Goal: Task Accomplishment & Management: Manage account settings

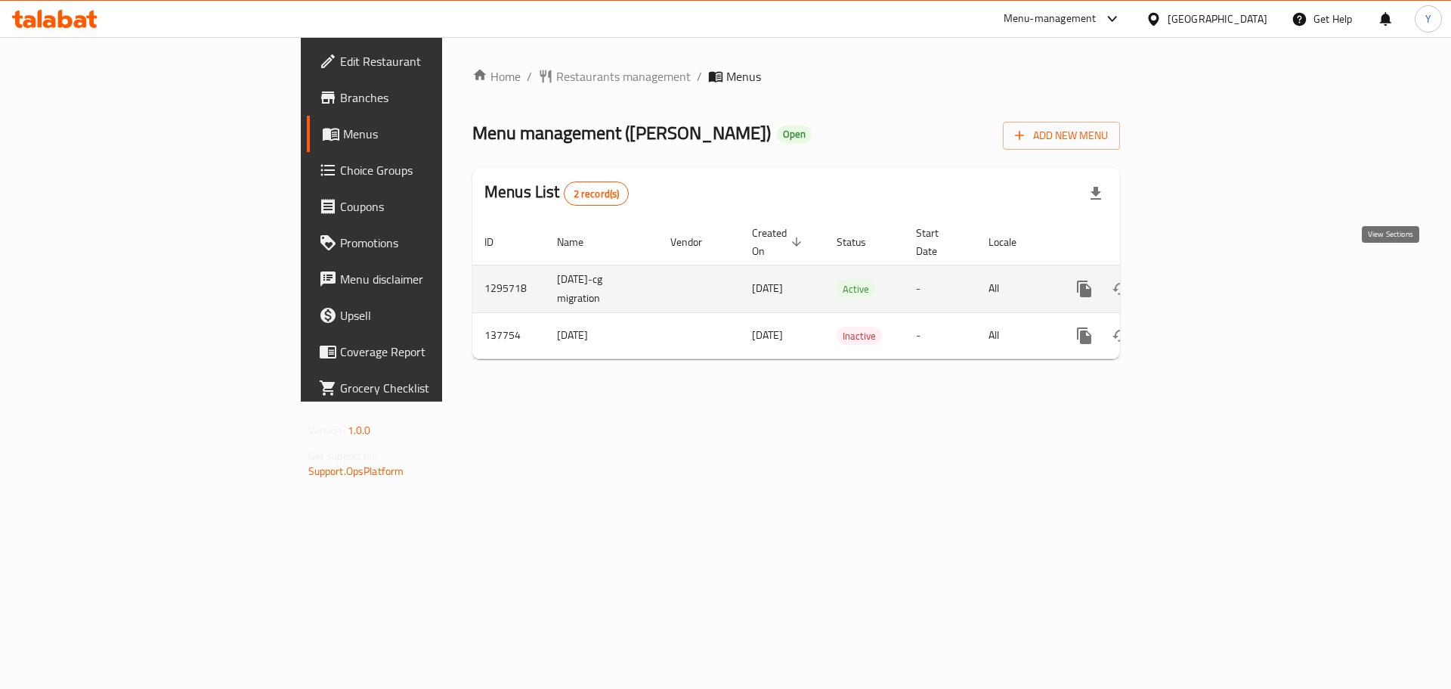
click at [1202, 280] on icon "enhanced table" at bounding box center [1193, 289] width 18 height 18
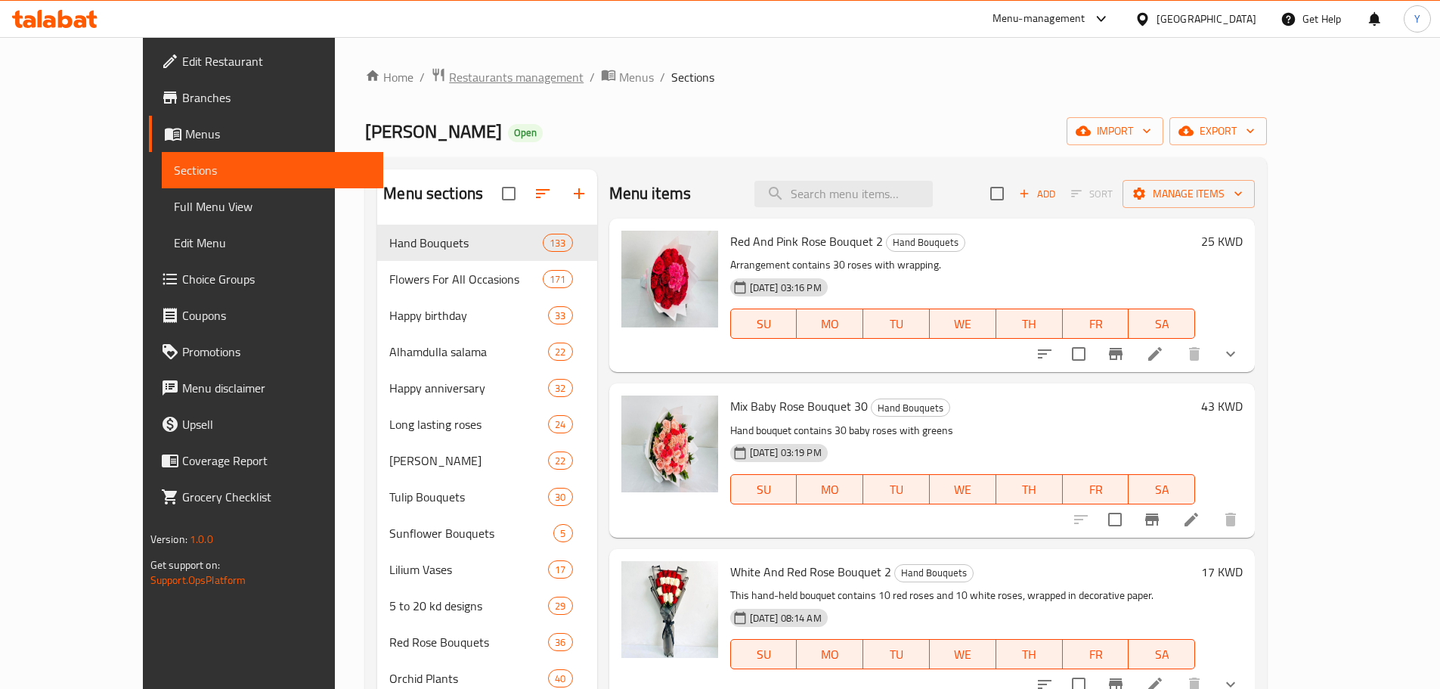
click at [449, 68] on span "Restaurants management" at bounding box center [516, 77] width 135 height 18
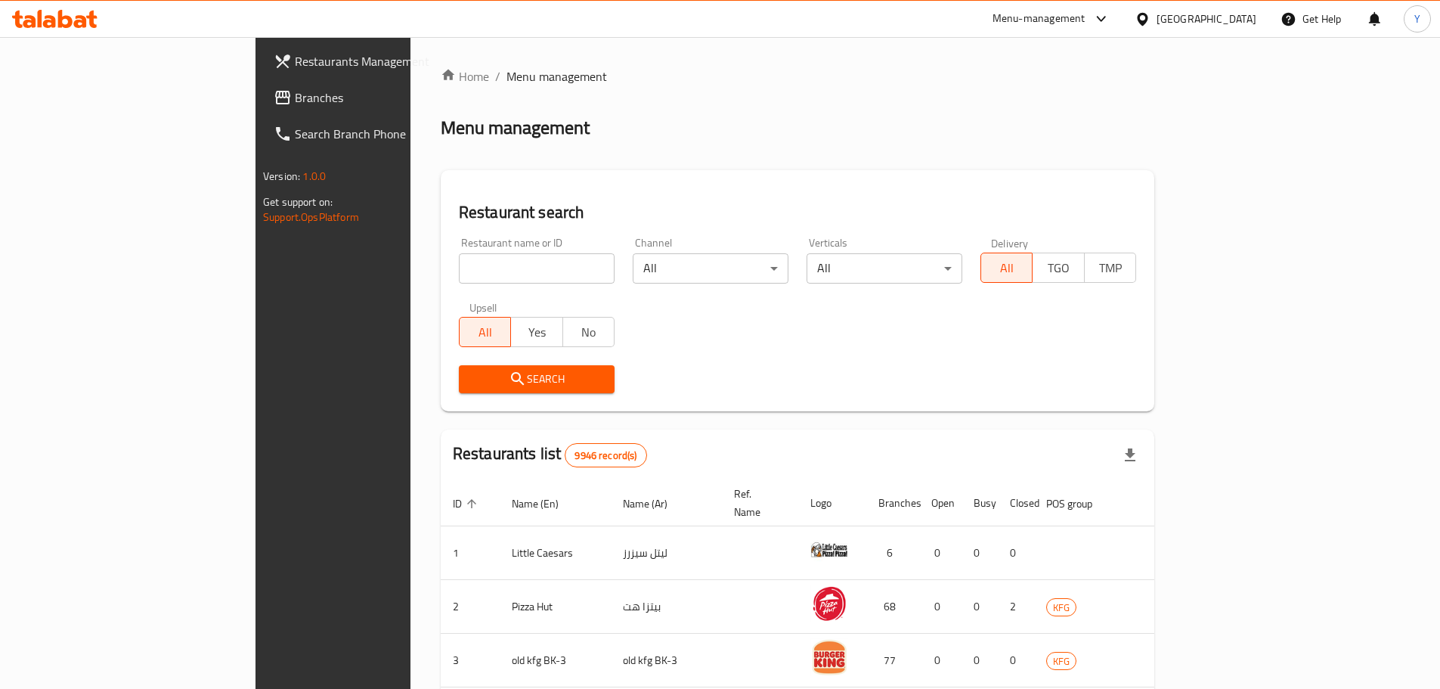
click at [459, 273] on input "search" at bounding box center [537, 268] width 156 height 30
type input "rose bout"
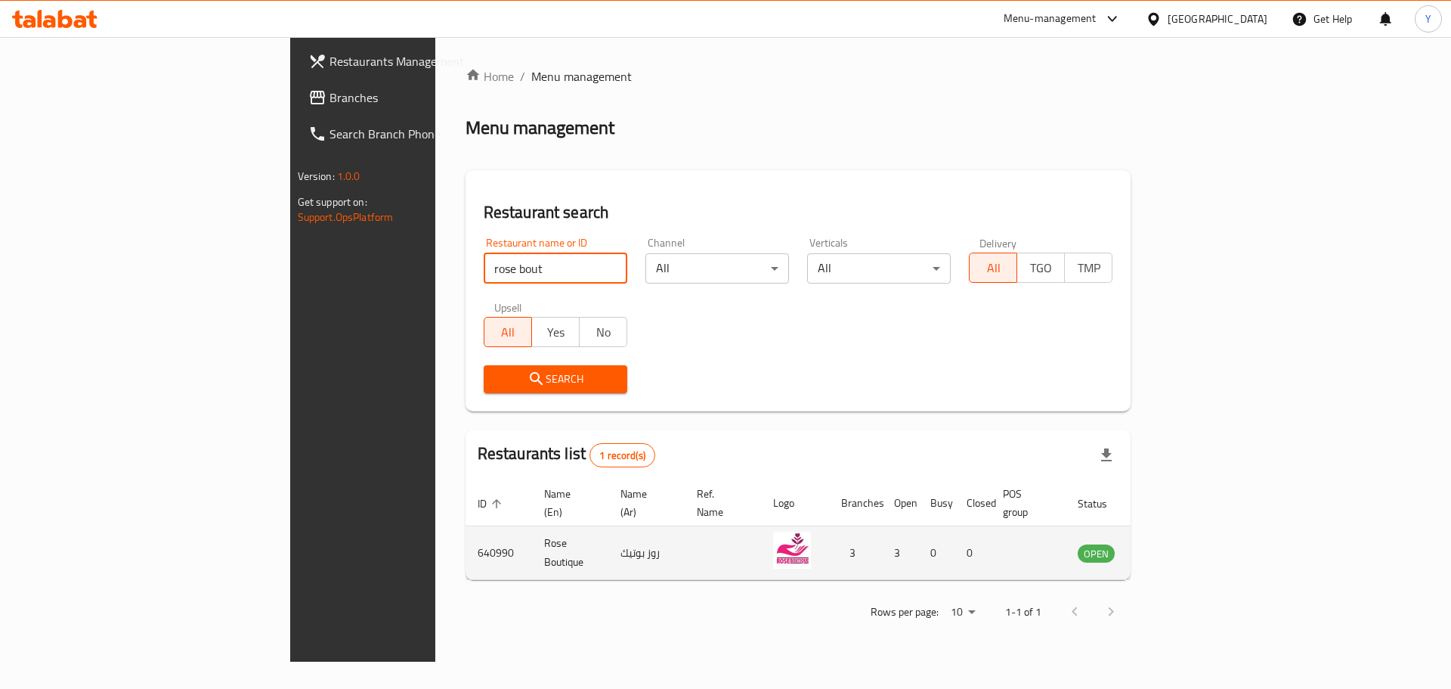
click at [1175, 543] on icon "enhanced table" at bounding box center [1166, 552] width 18 height 18
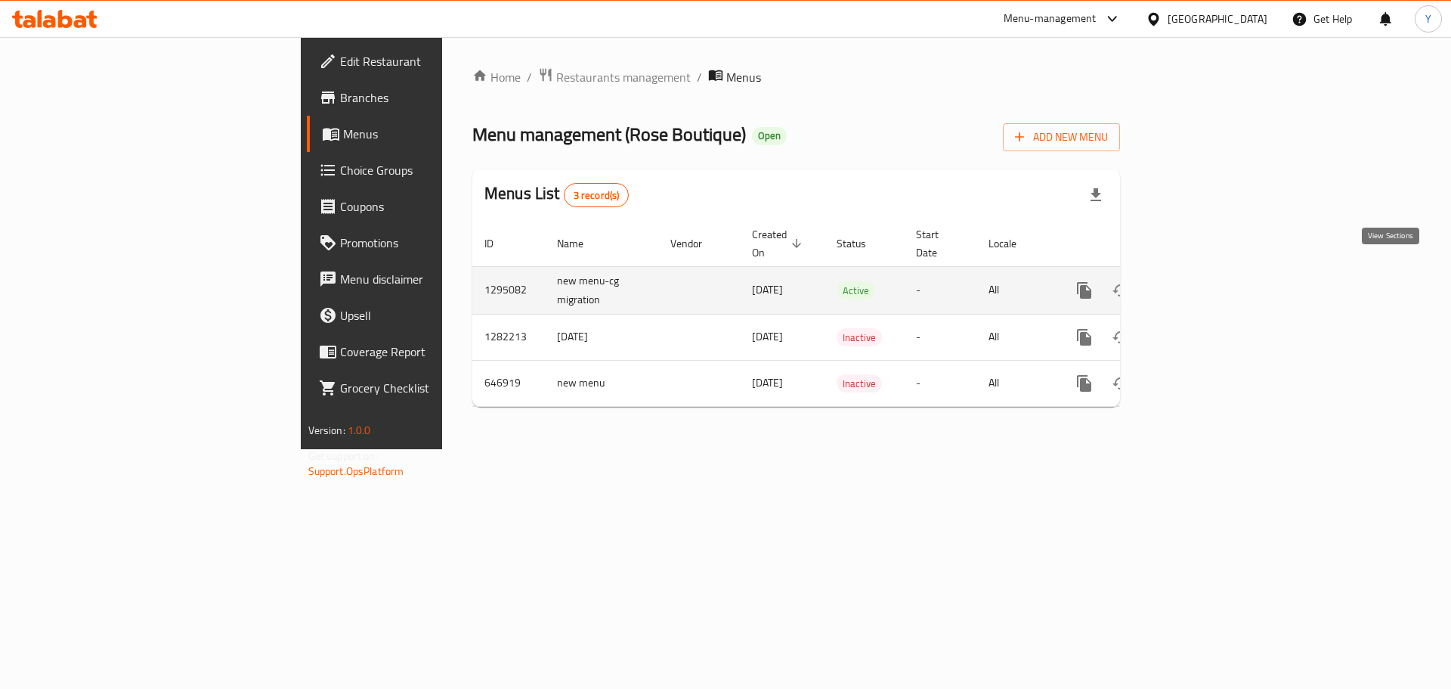
click at [1202, 281] on icon "enhanced table" at bounding box center [1193, 290] width 18 height 18
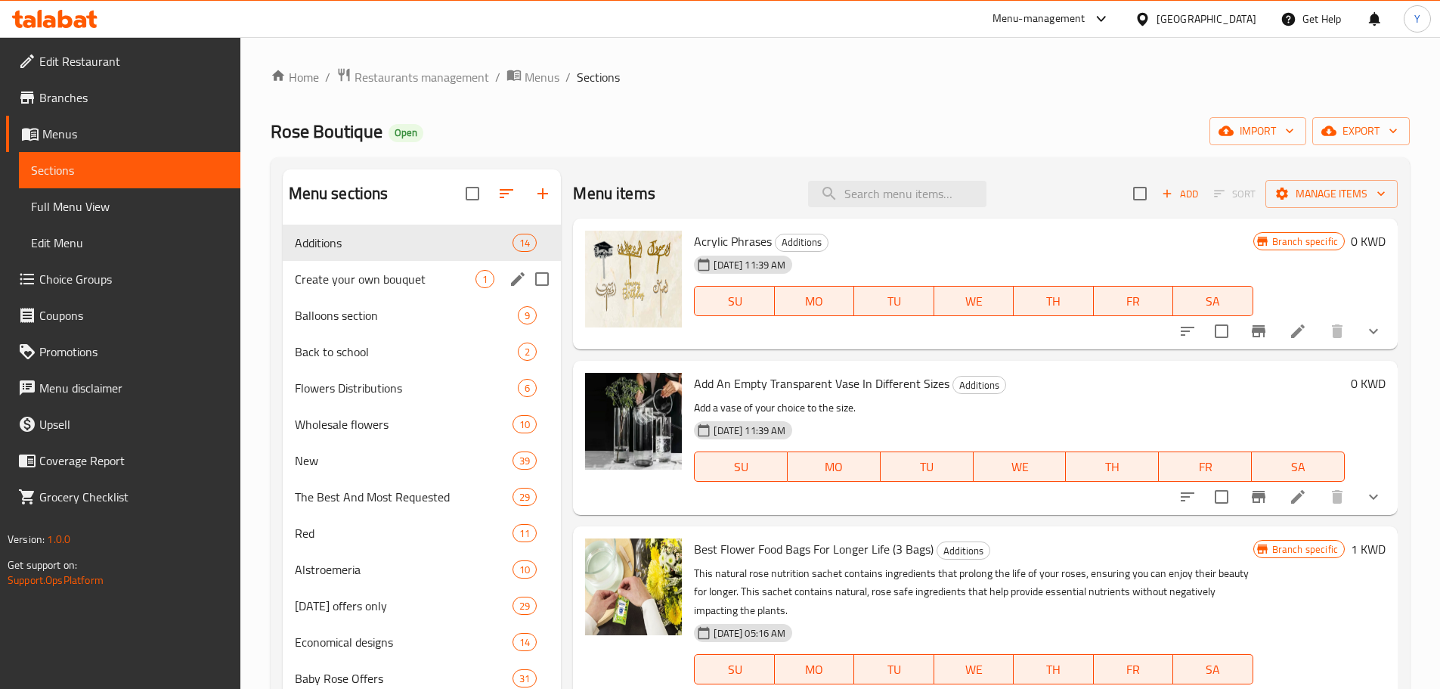
click at [385, 291] on div "Create your own bouquet 1" at bounding box center [422, 279] width 279 height 36
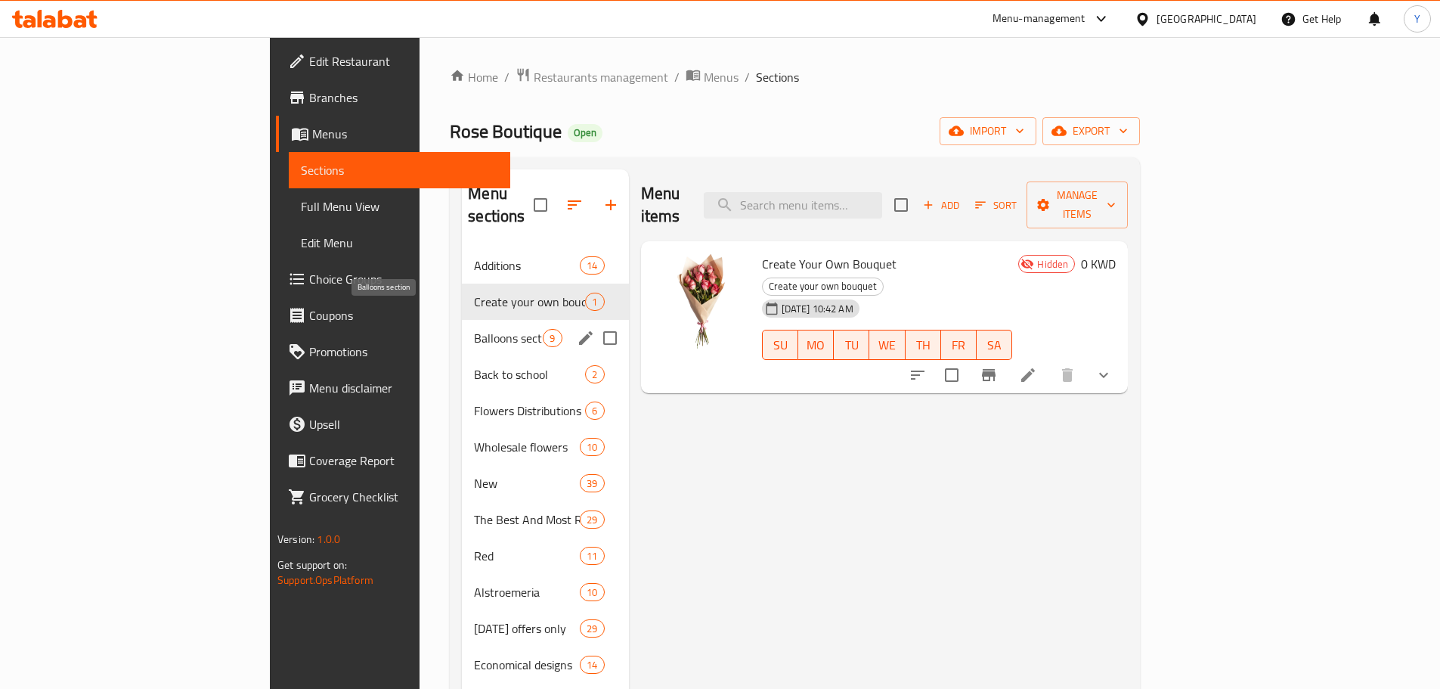
click at [474, 329] on span "Balloons section" at bounding box center [508, 338] width 69 height 18
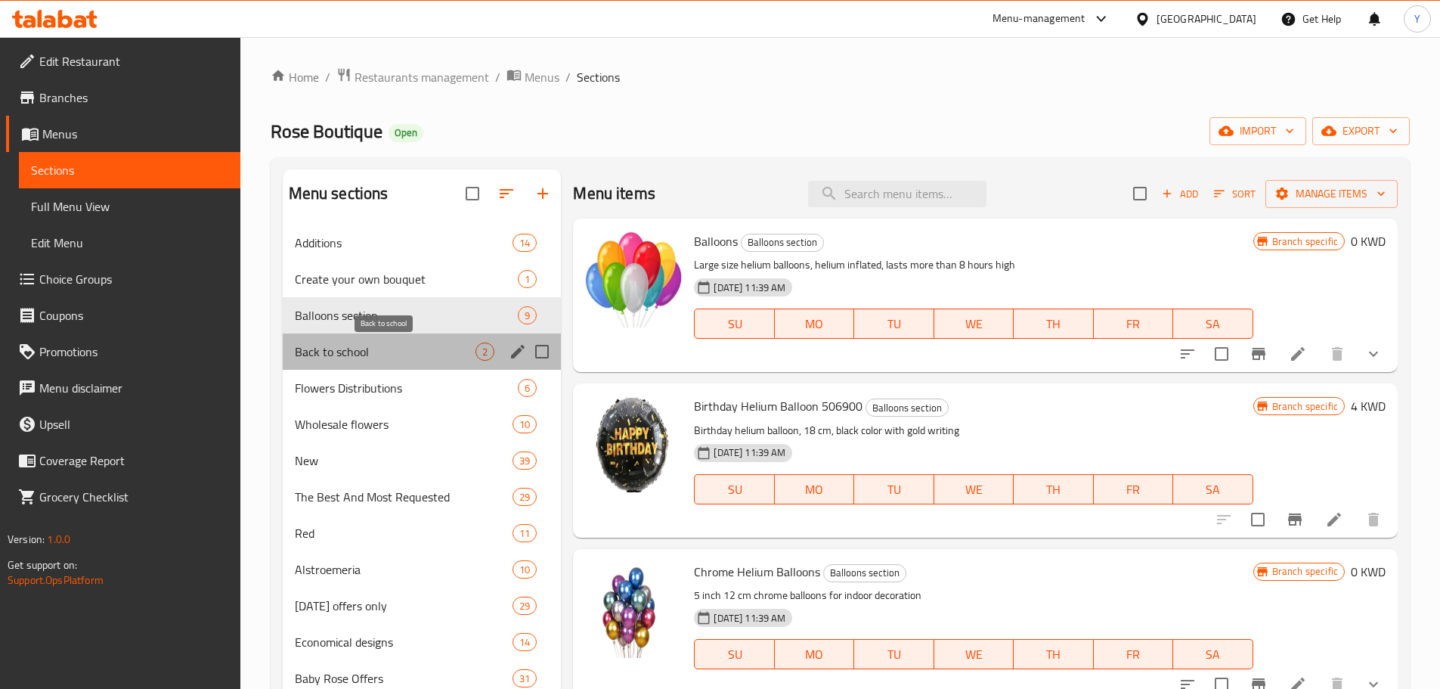
click at [386, 351] on span "Back to school" at bounding box center [385, 351] width 181 height 18
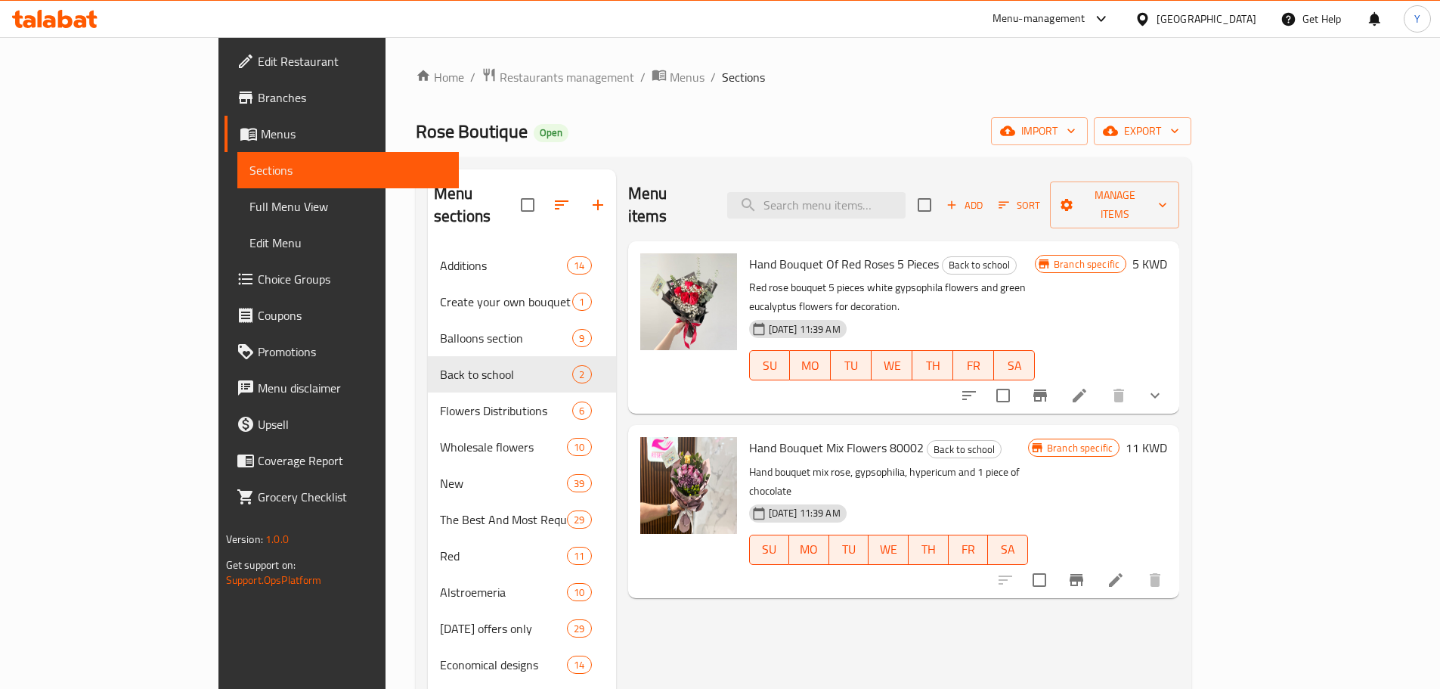
click at [500, 86] on span "Restaurants management" at bounding box center [567, 77] width 135 height 18
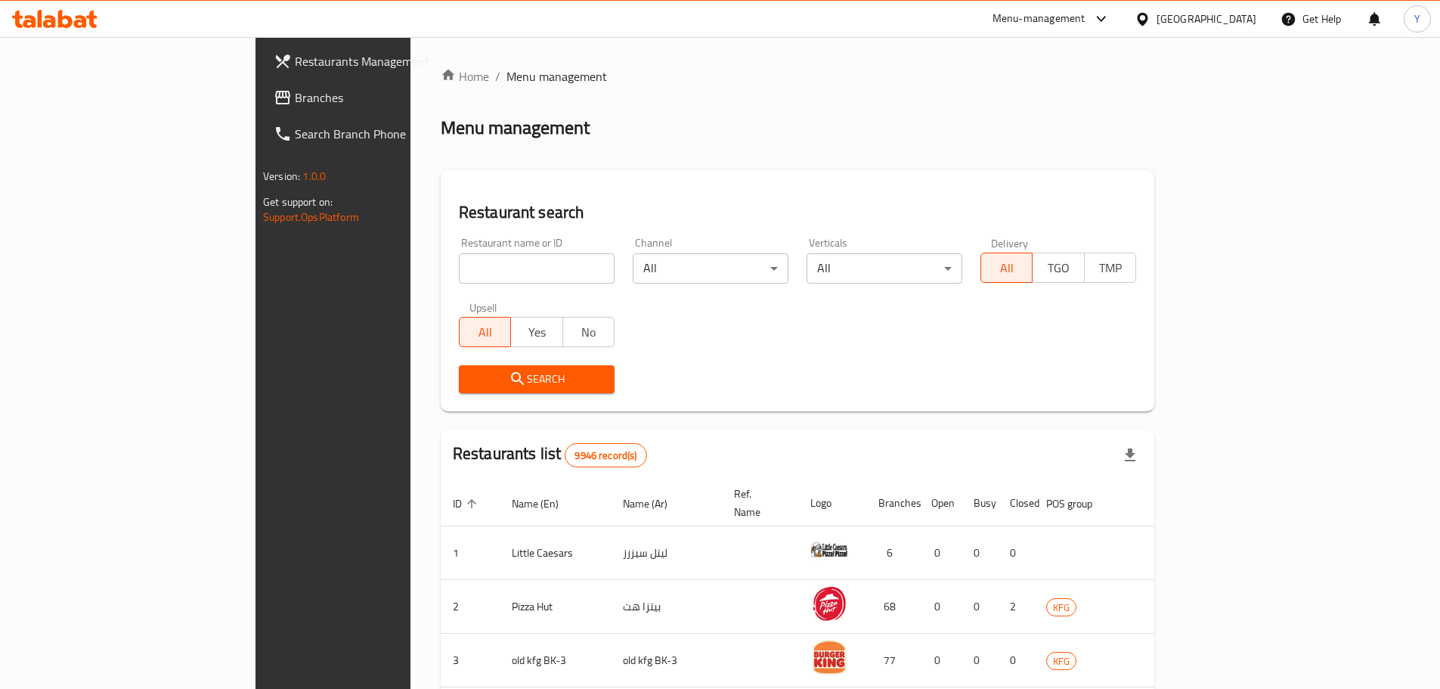
click at [459, 262] on input "search" at bounding box center [537, 268] width 156 height 30
click button "Search" at bounding box center [537, 379] width 156 height 28
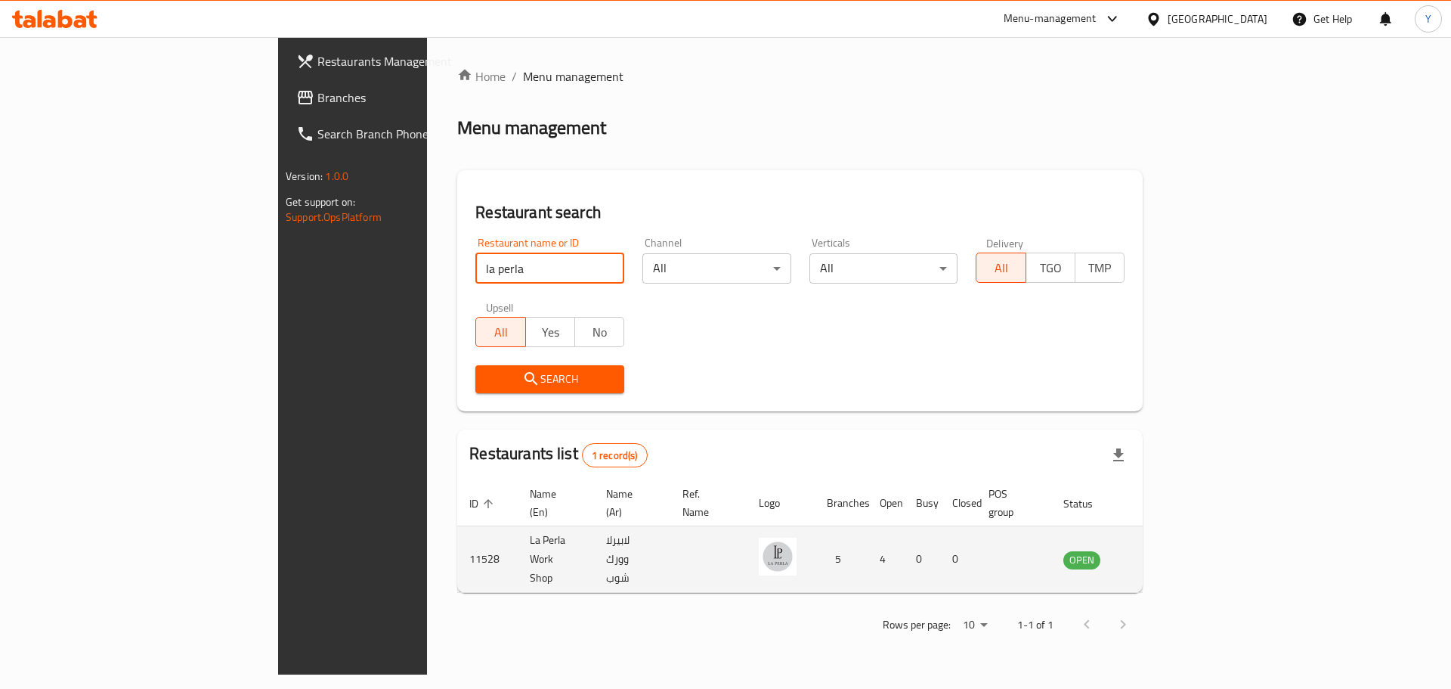
type input "la perla"
click at [1161, 550] on icon "enhanced table" at bounding box center [1152, 559] width 18 height 18
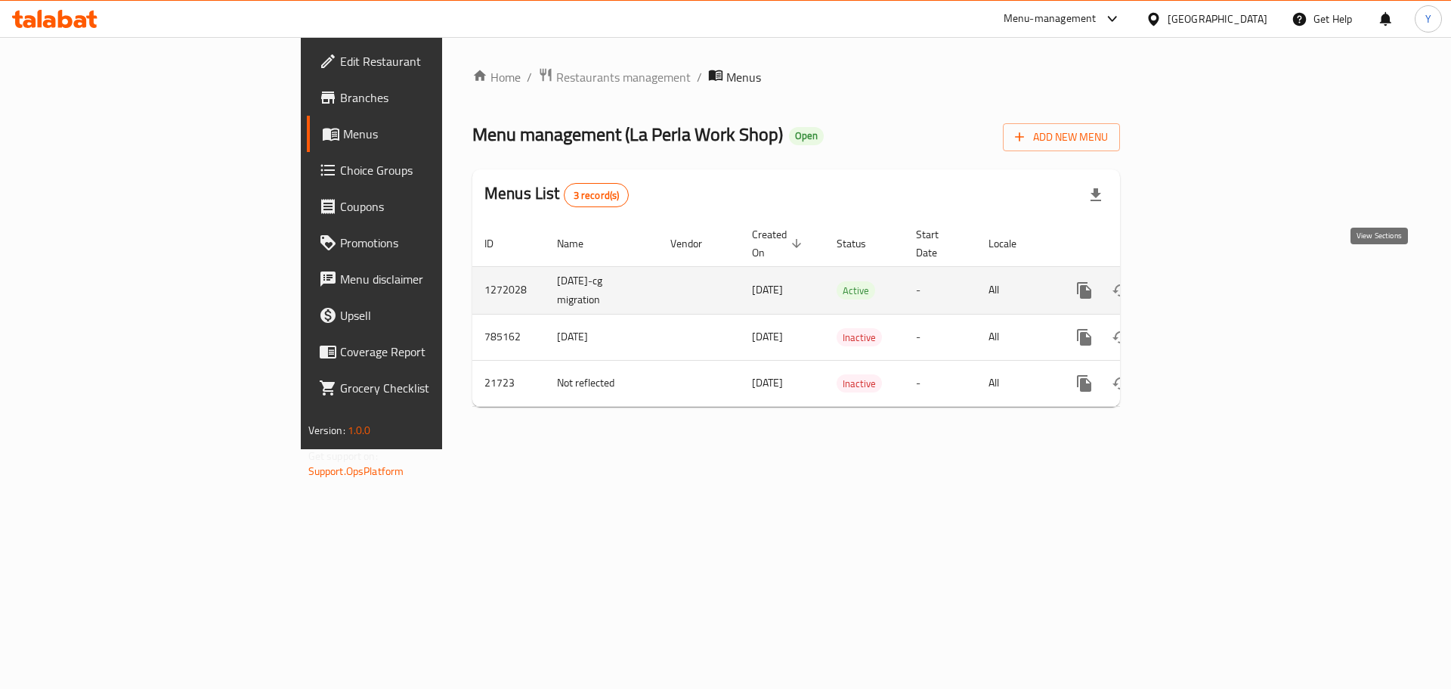
click at [1200, 283] on icon "enhanced table" at bounding box center [1194, 290] width 14 height 14
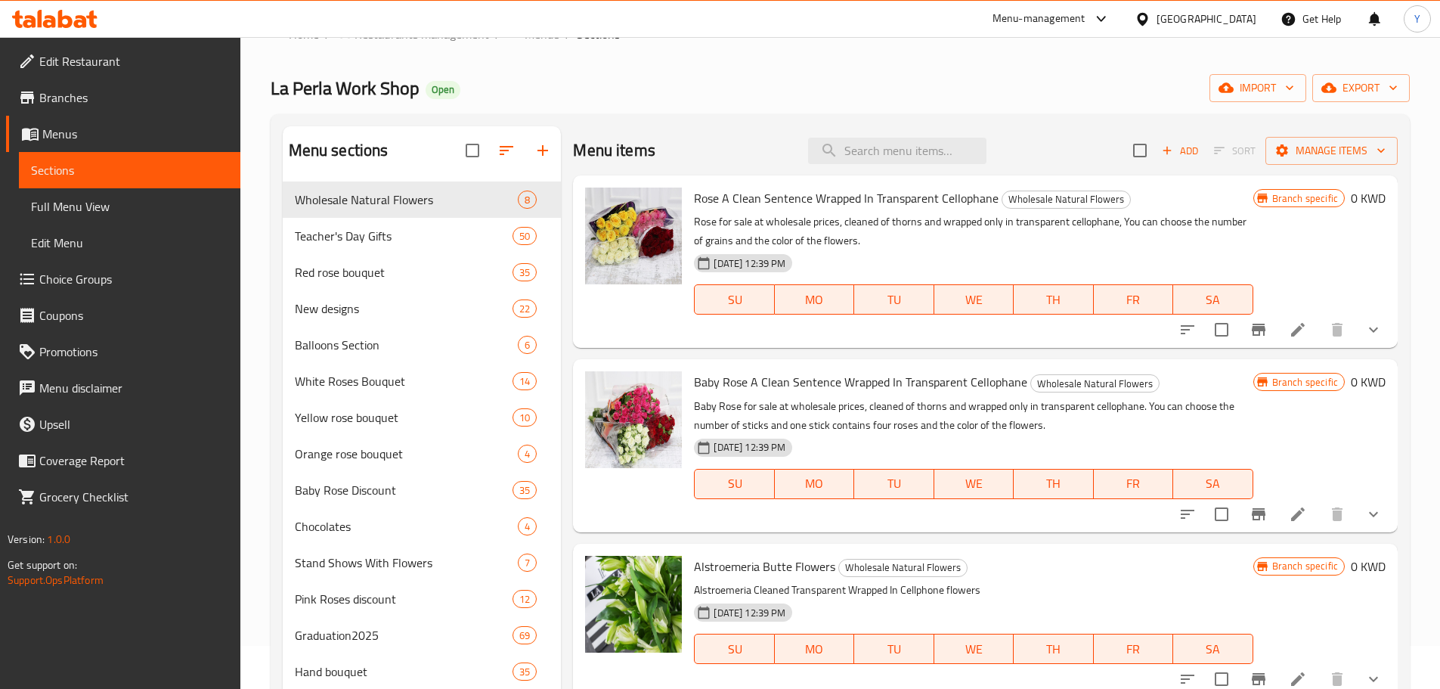
scroll to position [44, 0]
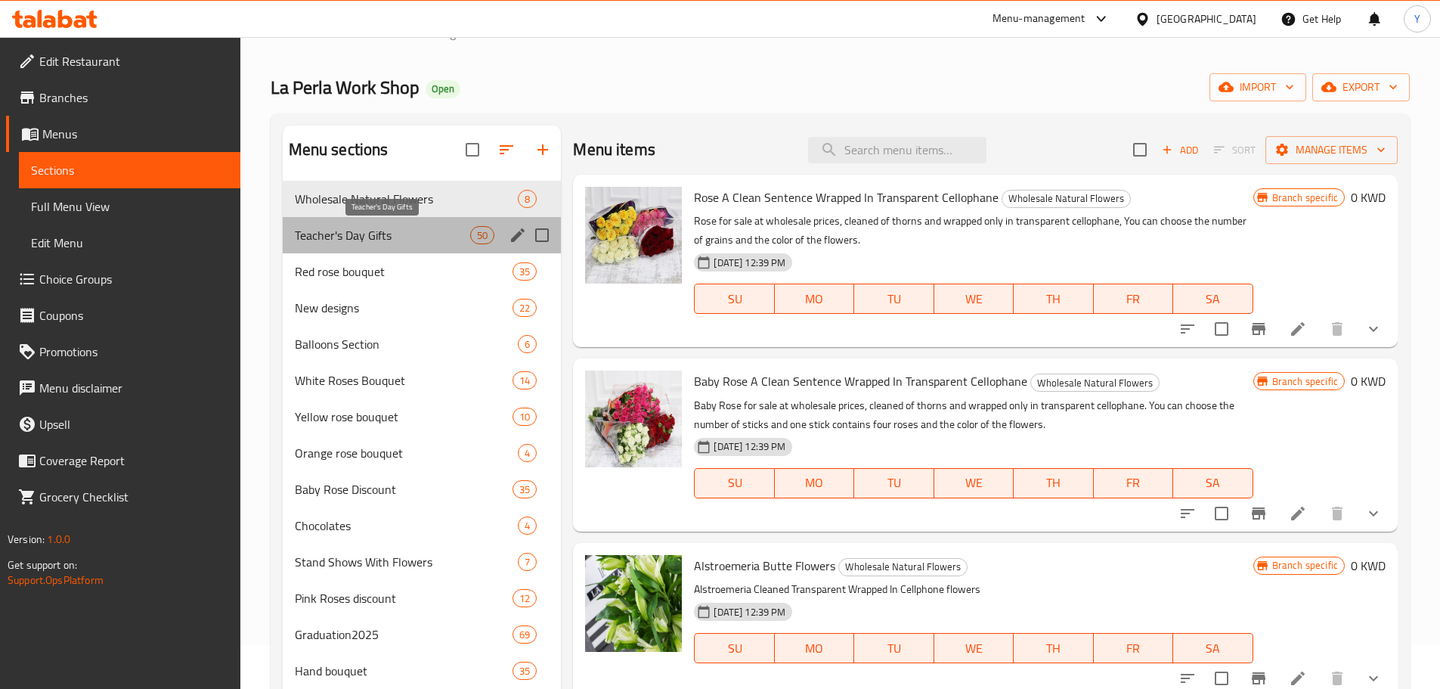
click at [416, 240] on span "Teacher's Day Gifts" at bounding box center [383, 235] width 176 height 18
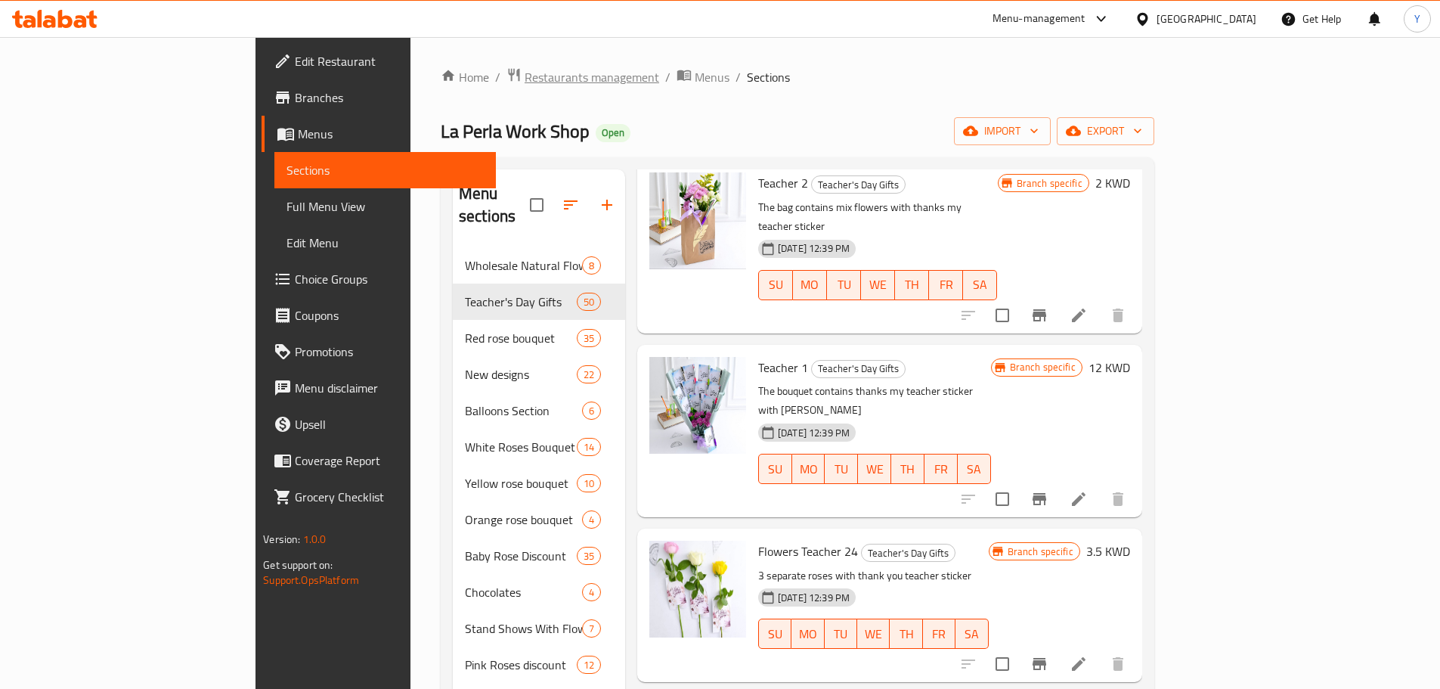
click at [525, 77] on span "Restaurants management" at bounding box center [592, 77] width 135 height 18
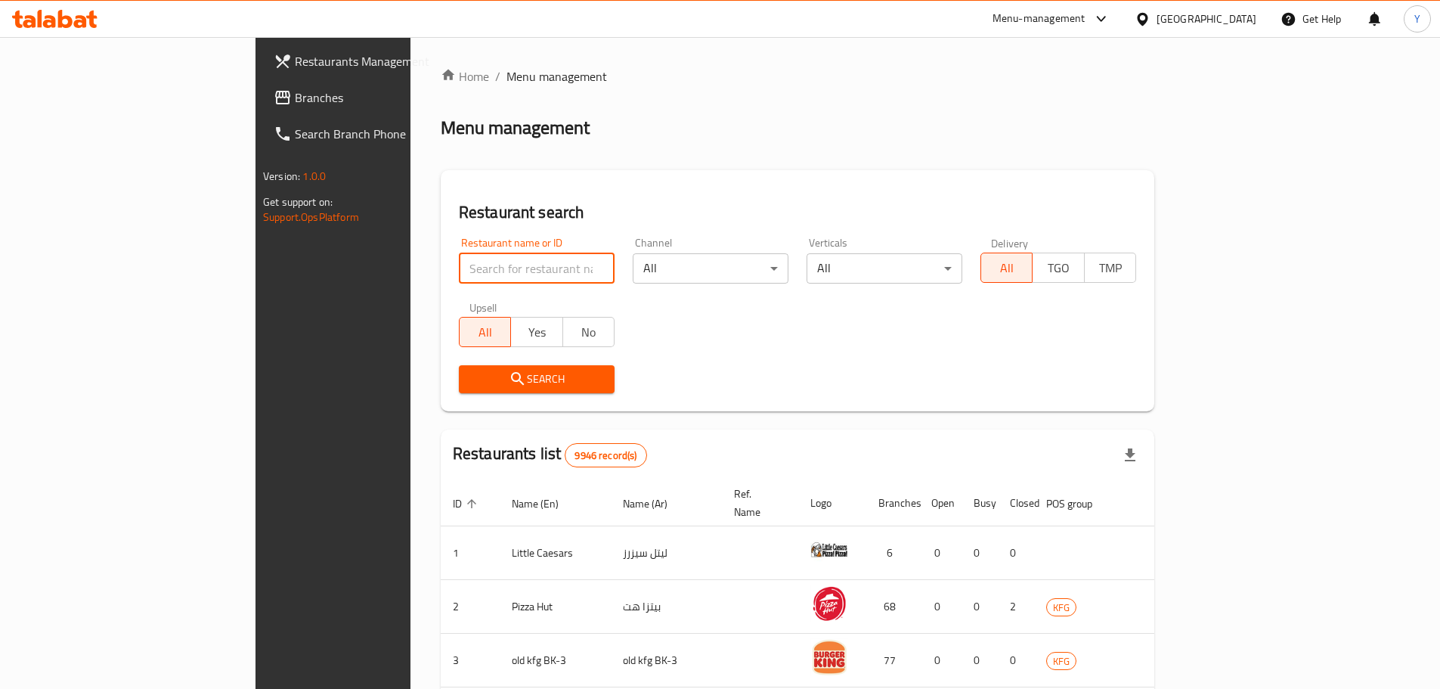
click at [459, 274] on input "search" at bounding box center [537, 268] width 156 height 30
type input "fiori"
click button "Search" at bounding box center [537, 379] width 156 height 28
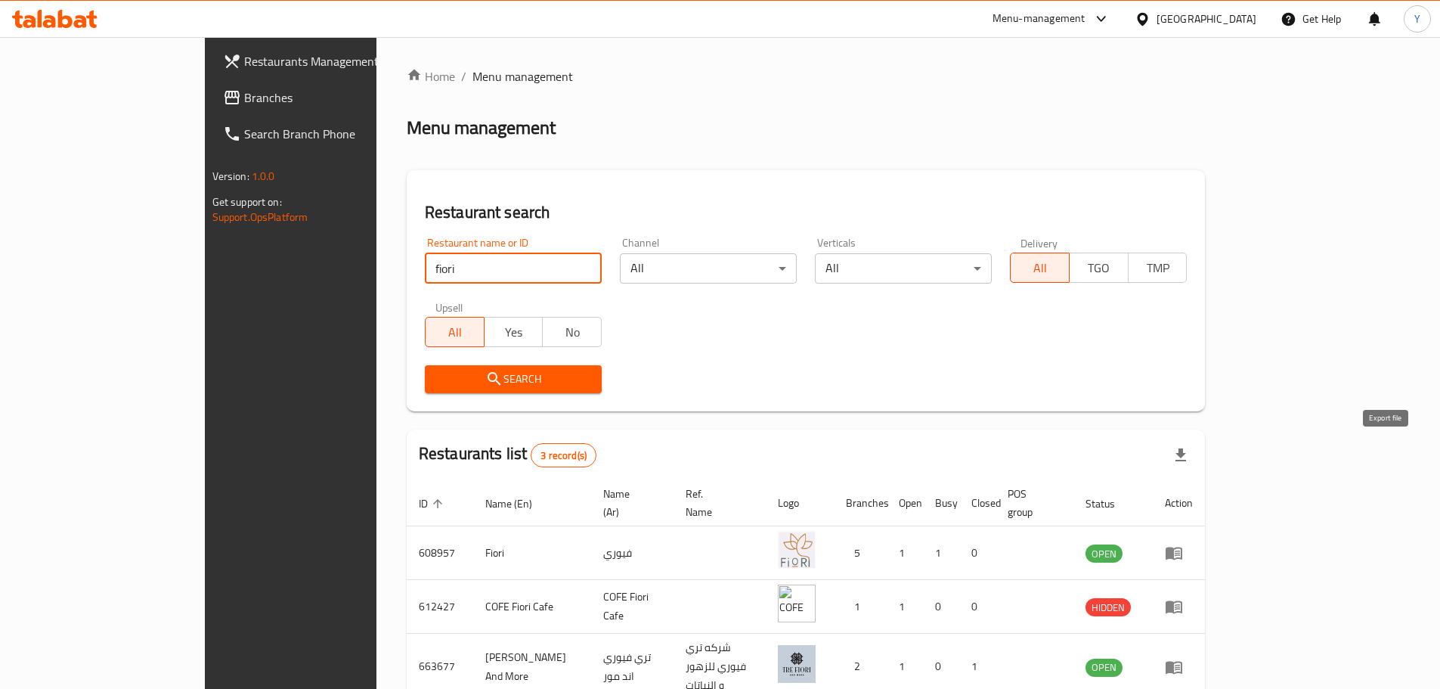
scroll to position [63, 0]
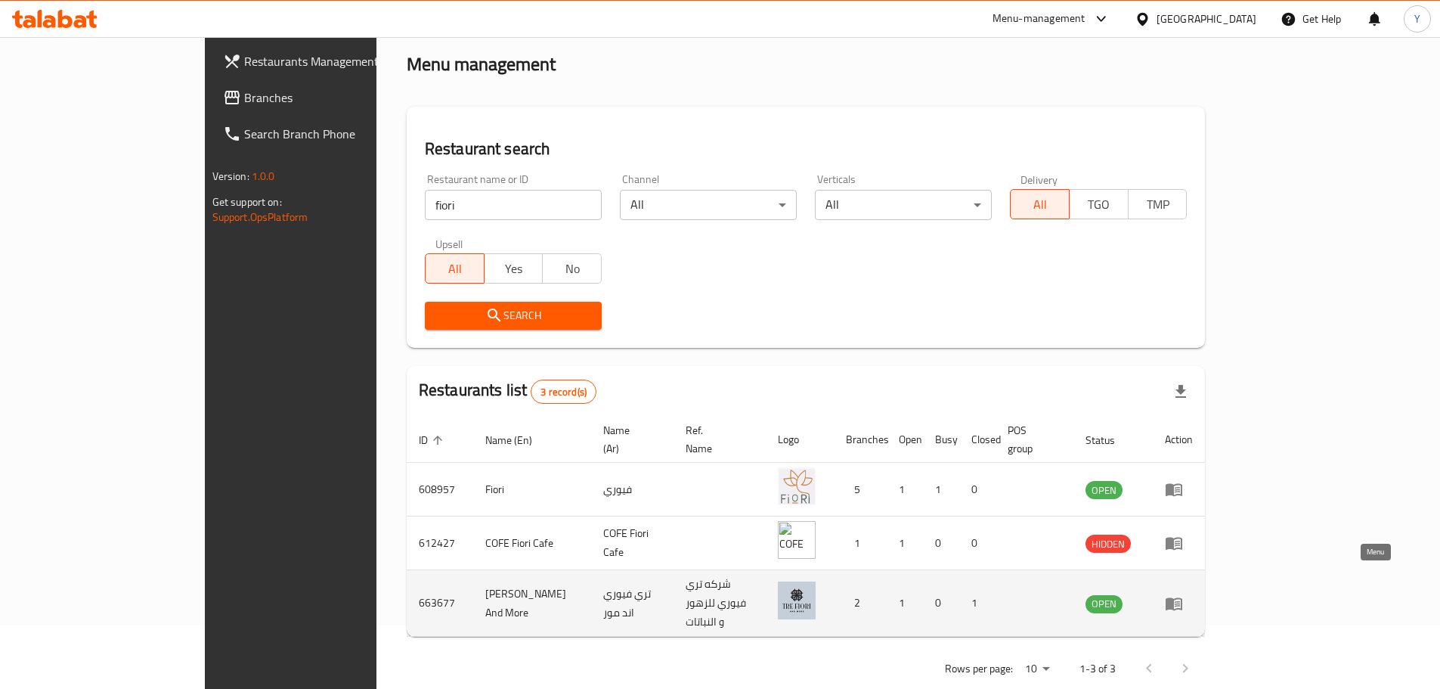
click at [1182, 597] on icon "enhanced table" at bounding box center [1173, 603] width 17 height 13
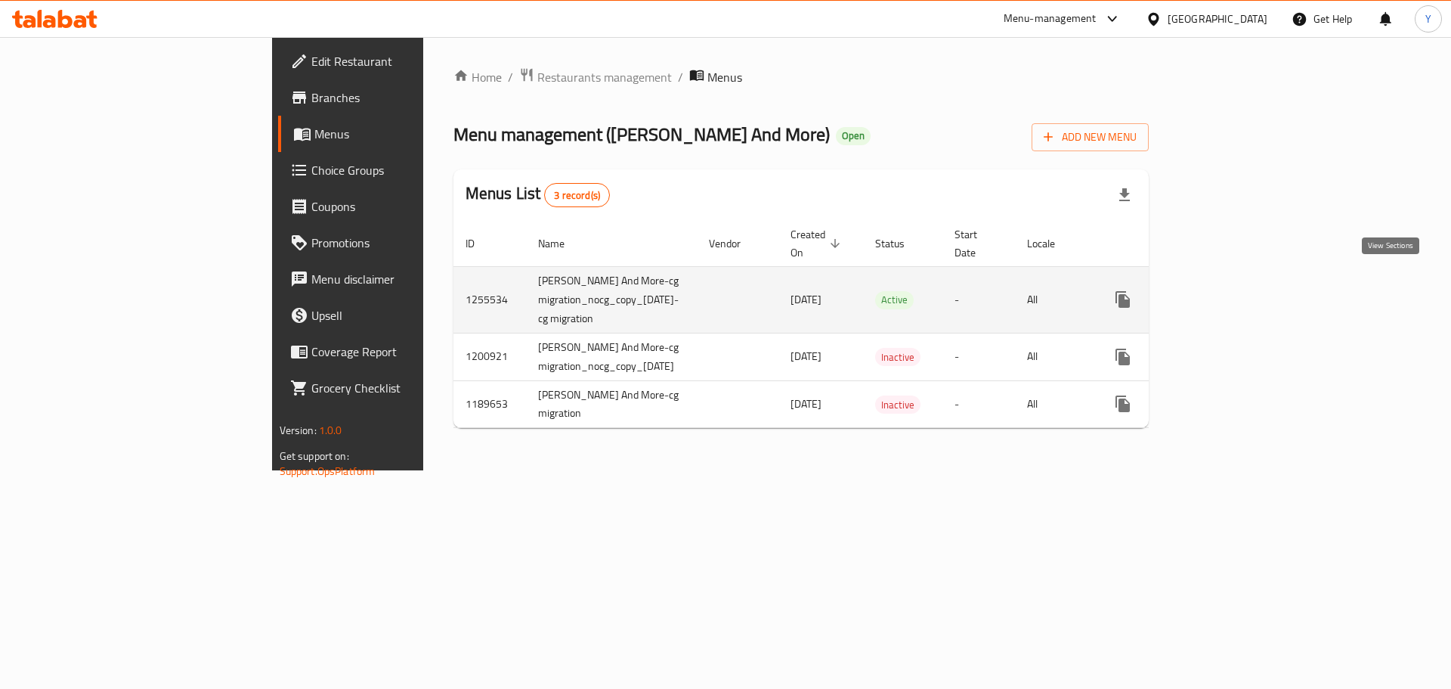
click at [1241, 290] on icon "enhanced table" at bounding box center [1232, 299] width 18 height 18
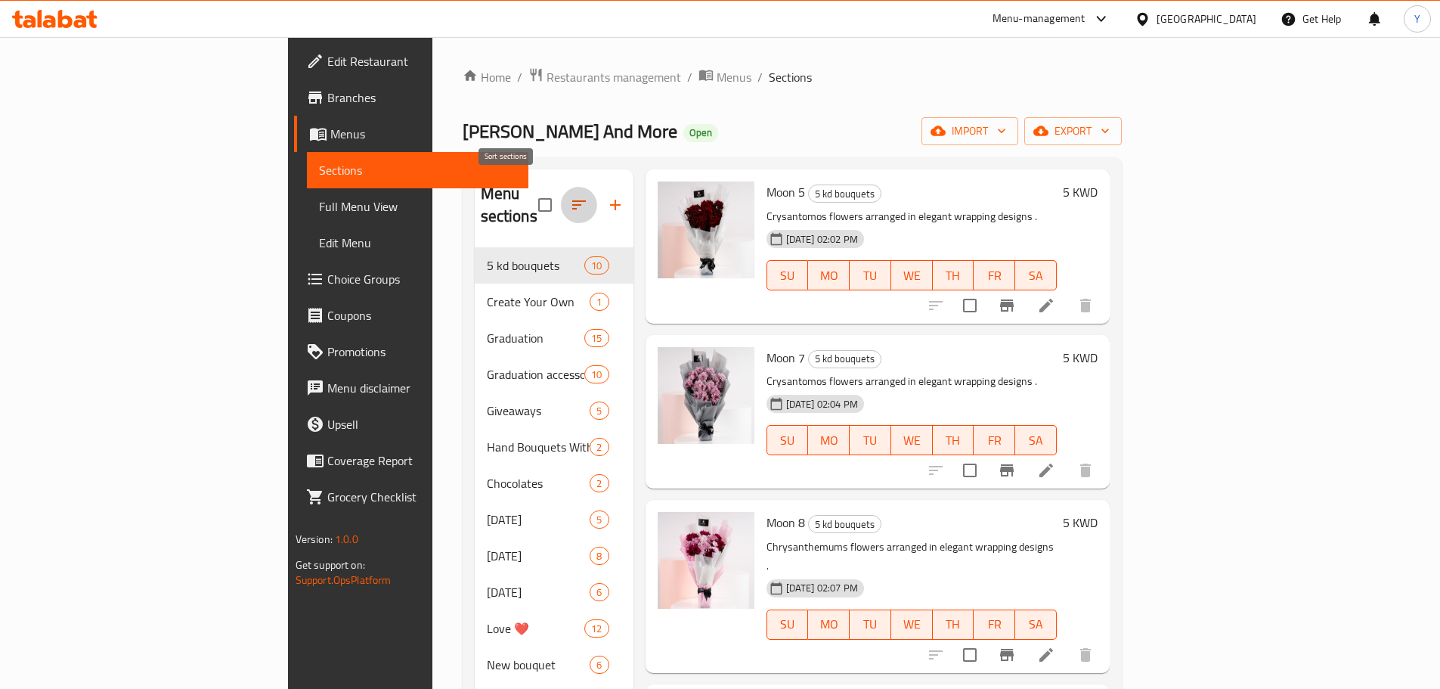
click at [561, 187] on button "button" at bounding box center [579, 205] width 36 height 36
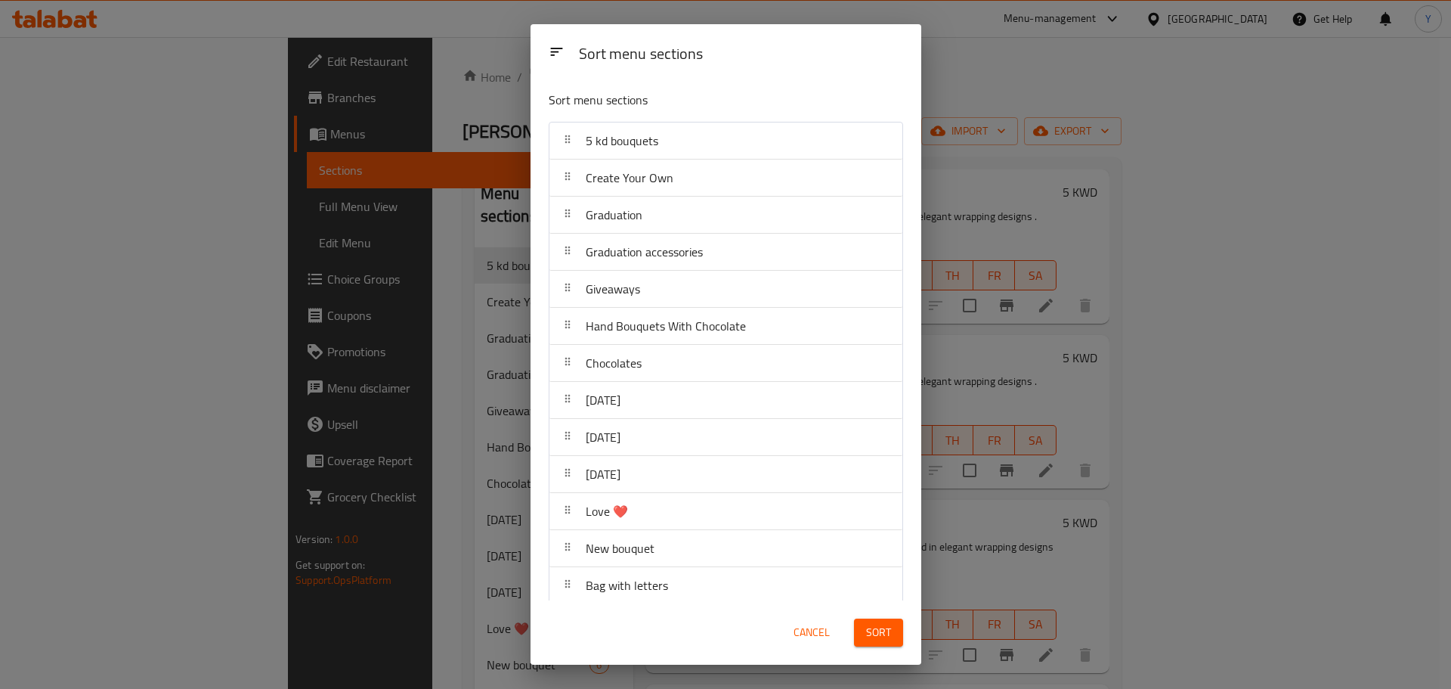
scroll to position [529, 0]
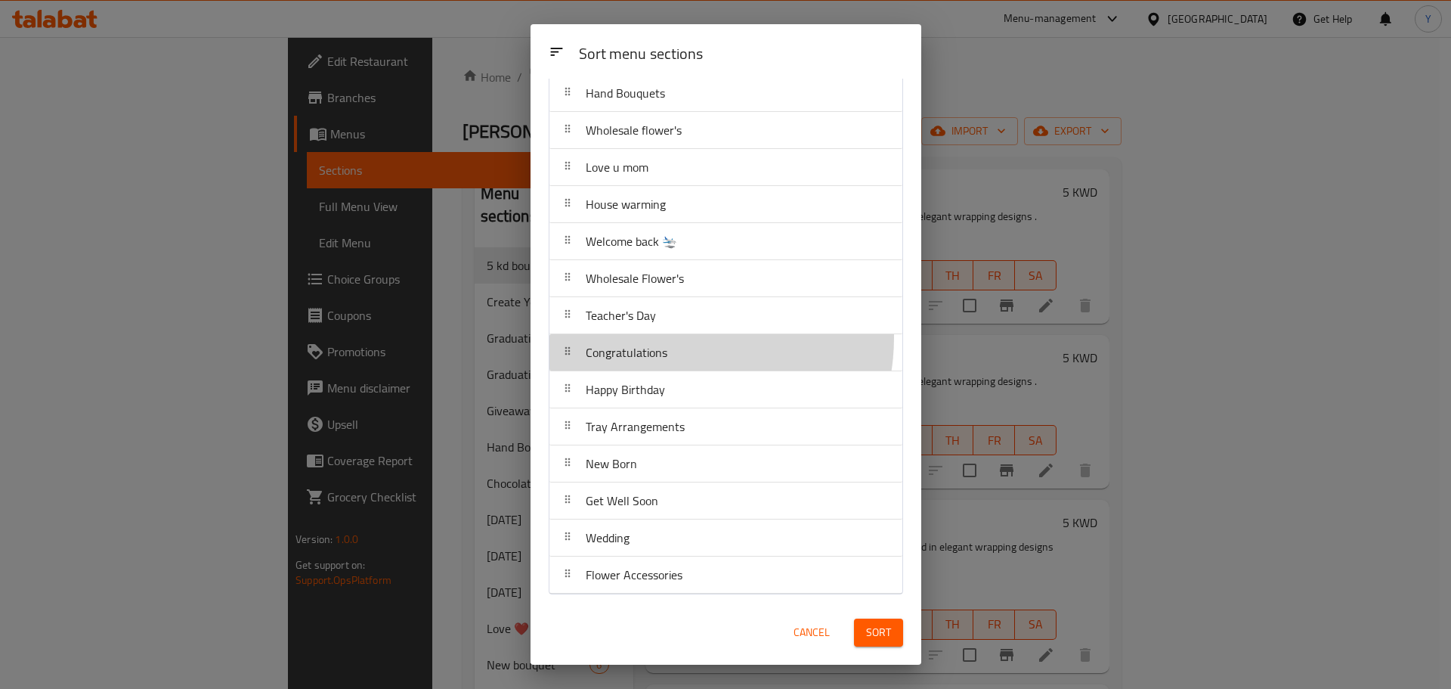
click at [676, 337] on div "Congratulations" at bounding box center [726, 352] width 341 height 36
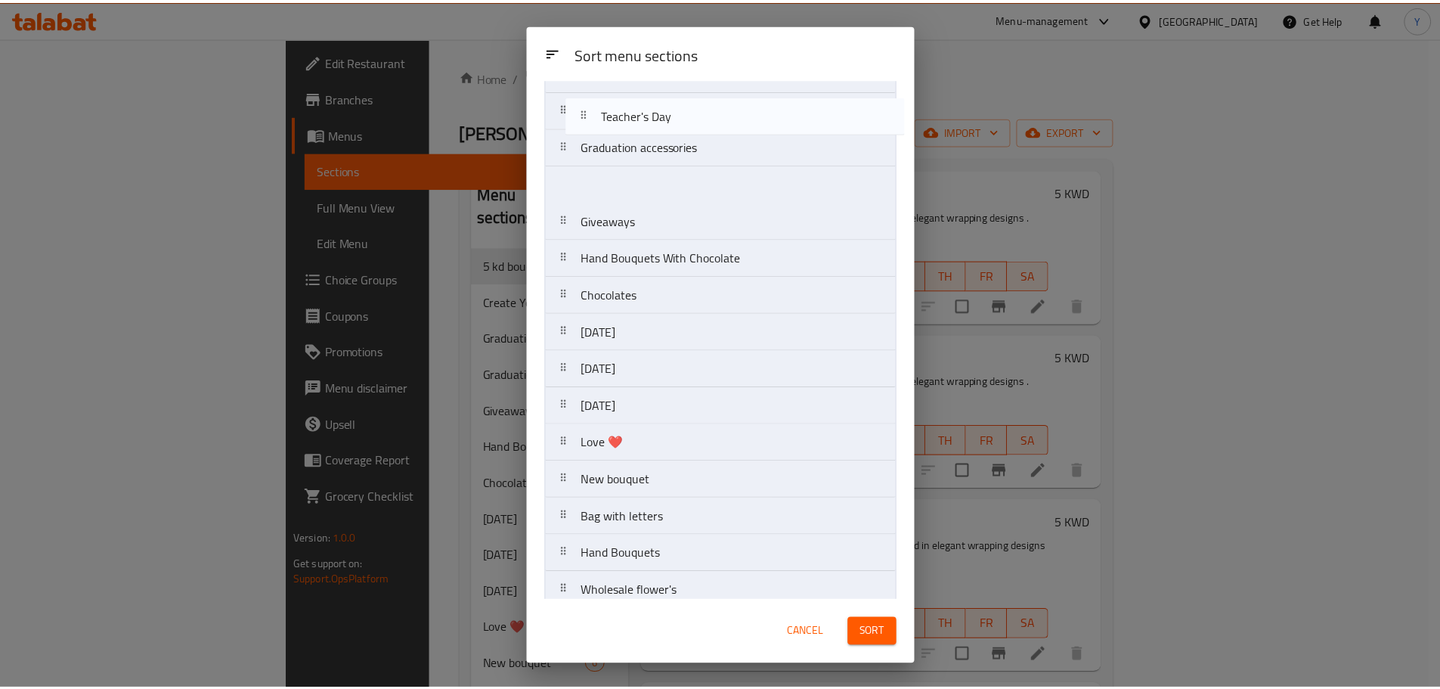
scroll to position [0, 0]
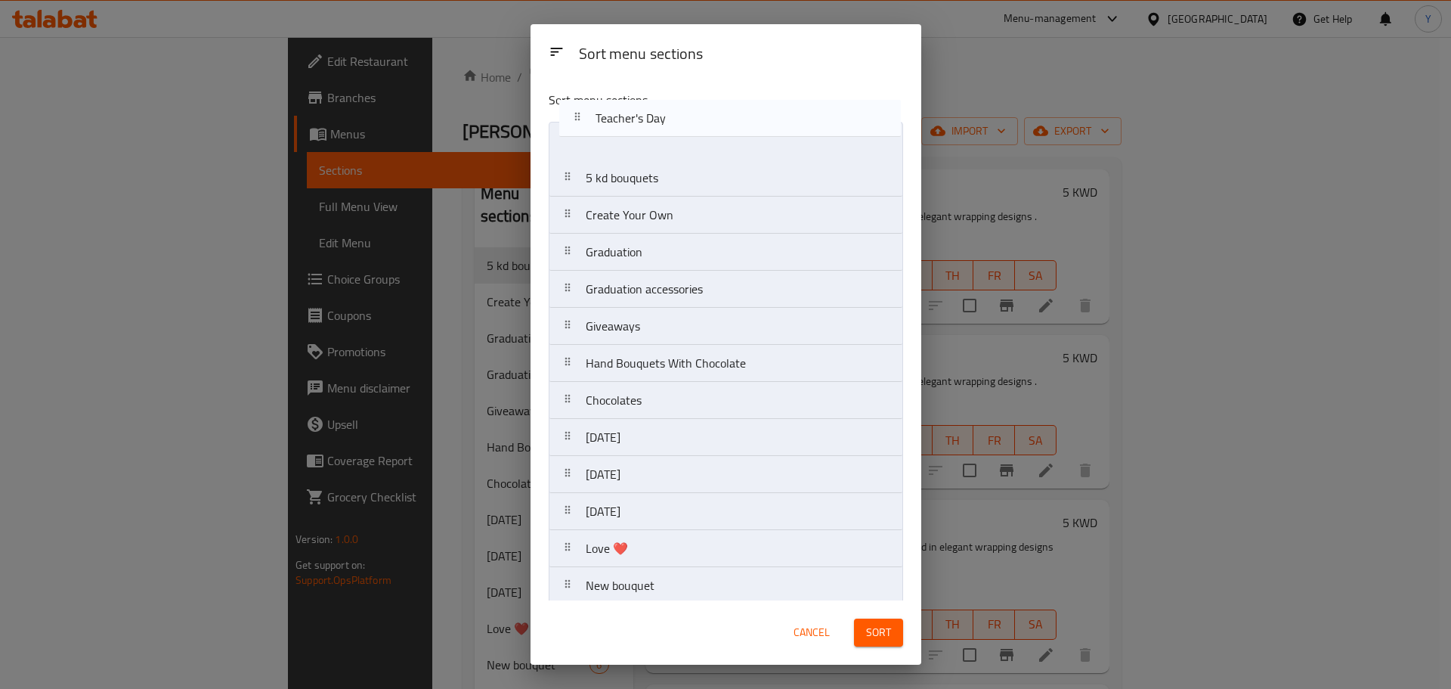
drag, startPoint x: 666, startPoint y: 311, endPoint x: 675, endPoint y: 91, distance: 220.1
click at [675, 91] on div "Sort menu sections 5 kd bouquets Create Your Own Graduation Graduation accessor…" at bounding box center [726, 339] width 391 height 521
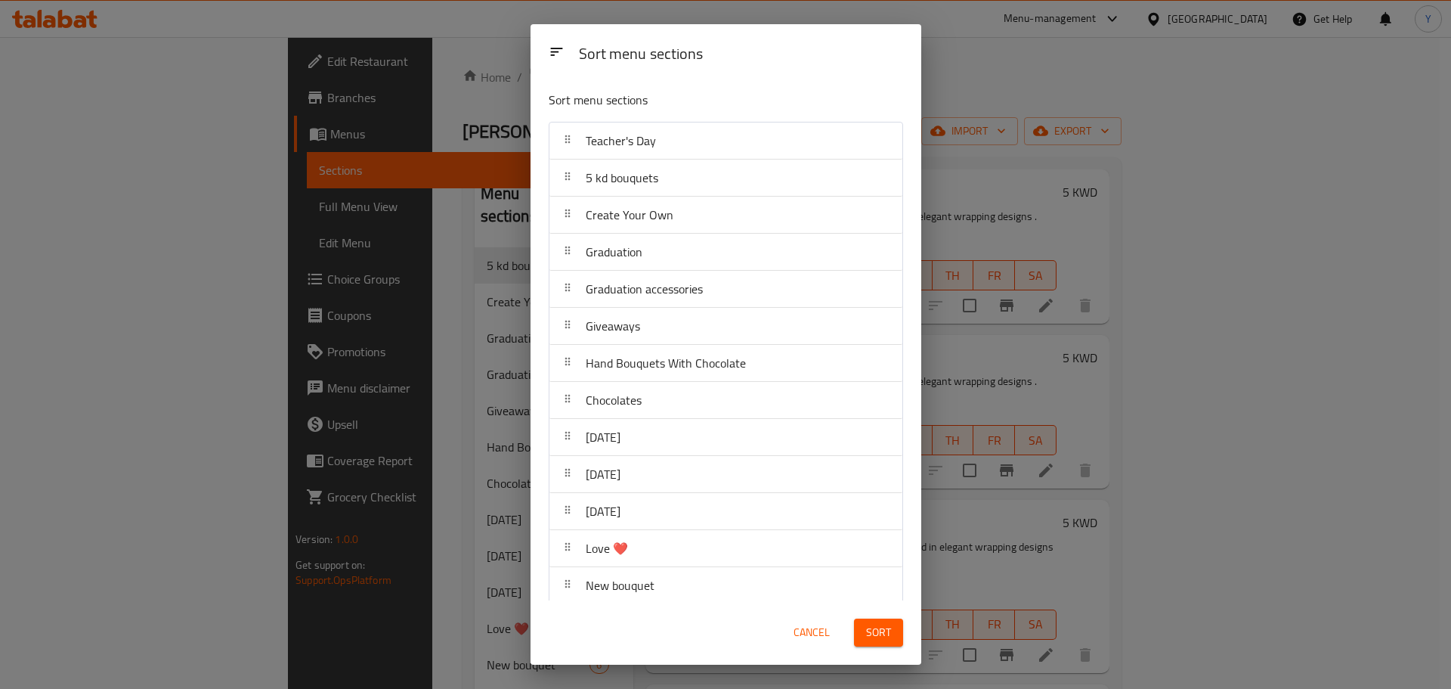
click at [868, 625] on span "Sort" at bounding box center [878, 632] width 25 height 19
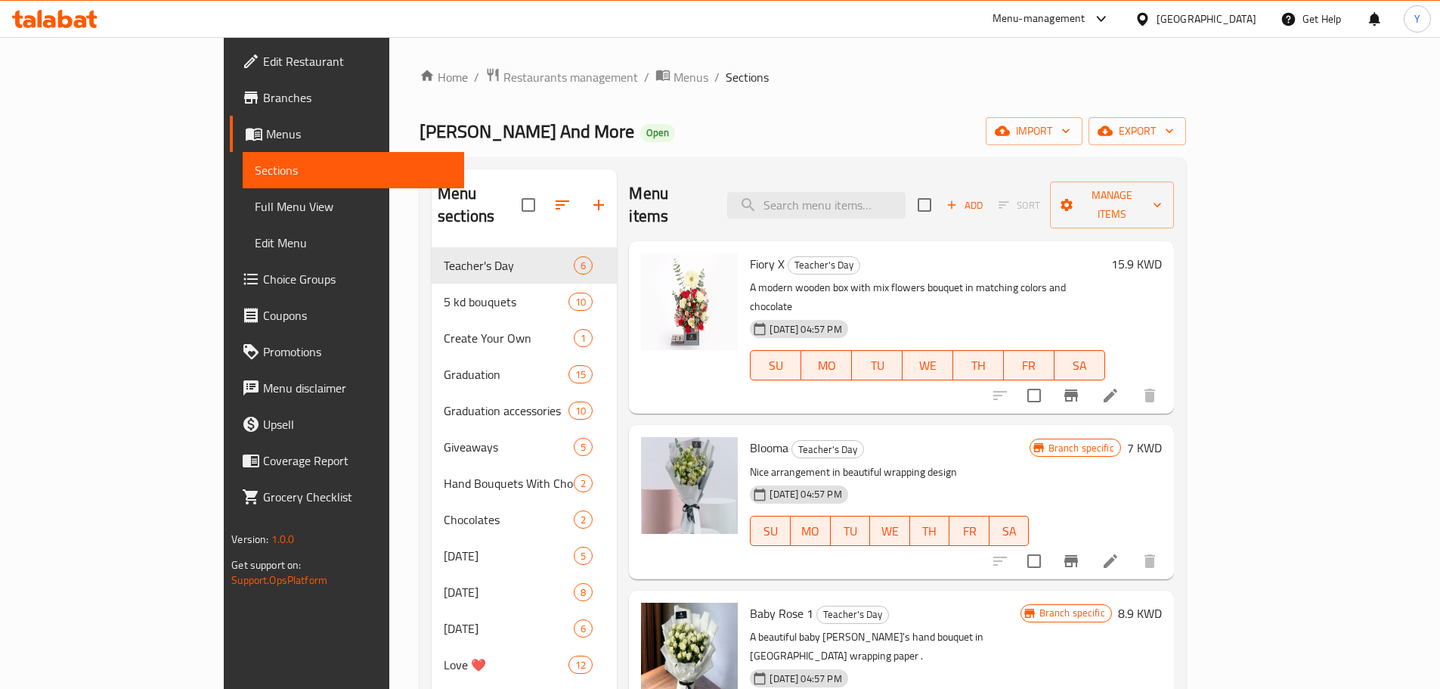
click at [1078, 389] on icon "Branch-specific-item" at bounding box center [1071, 395] width 14 height 12
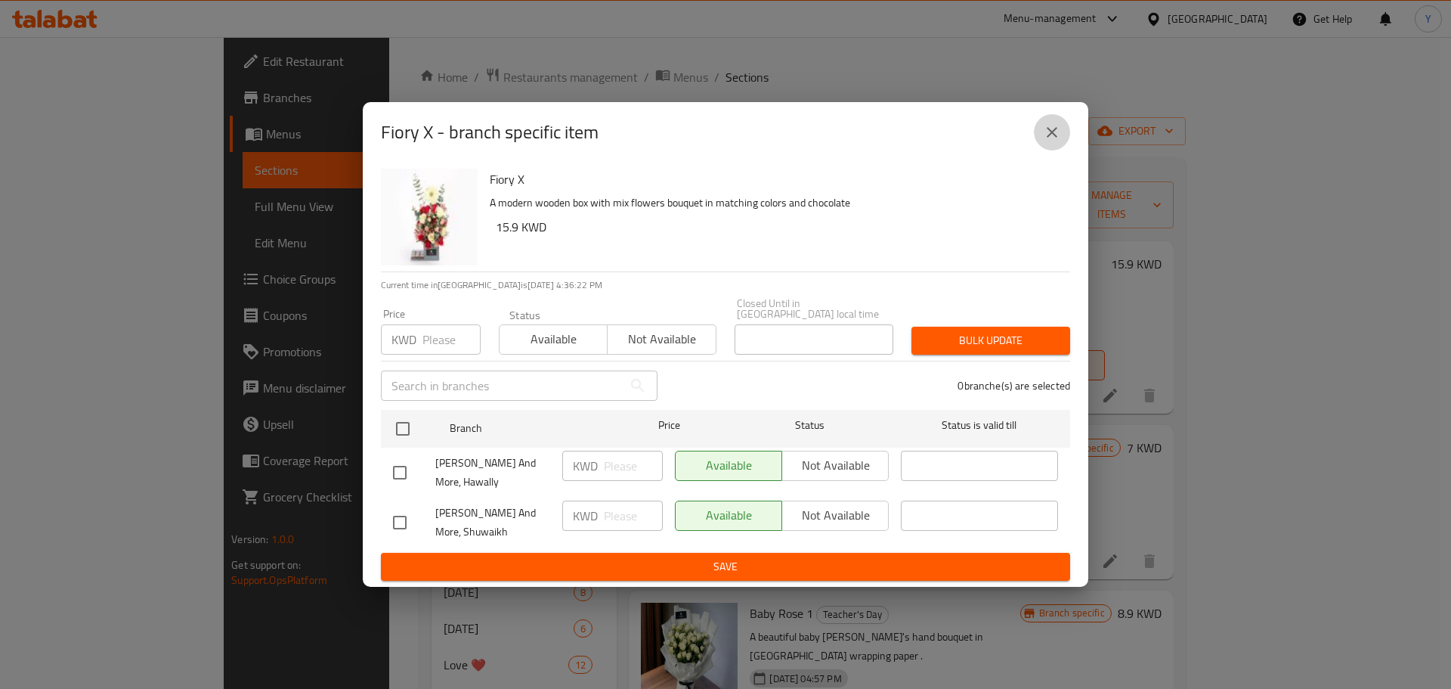
click at [1053, 135] on icon "close" at bounding box center [1052, 132] width 18 height 18
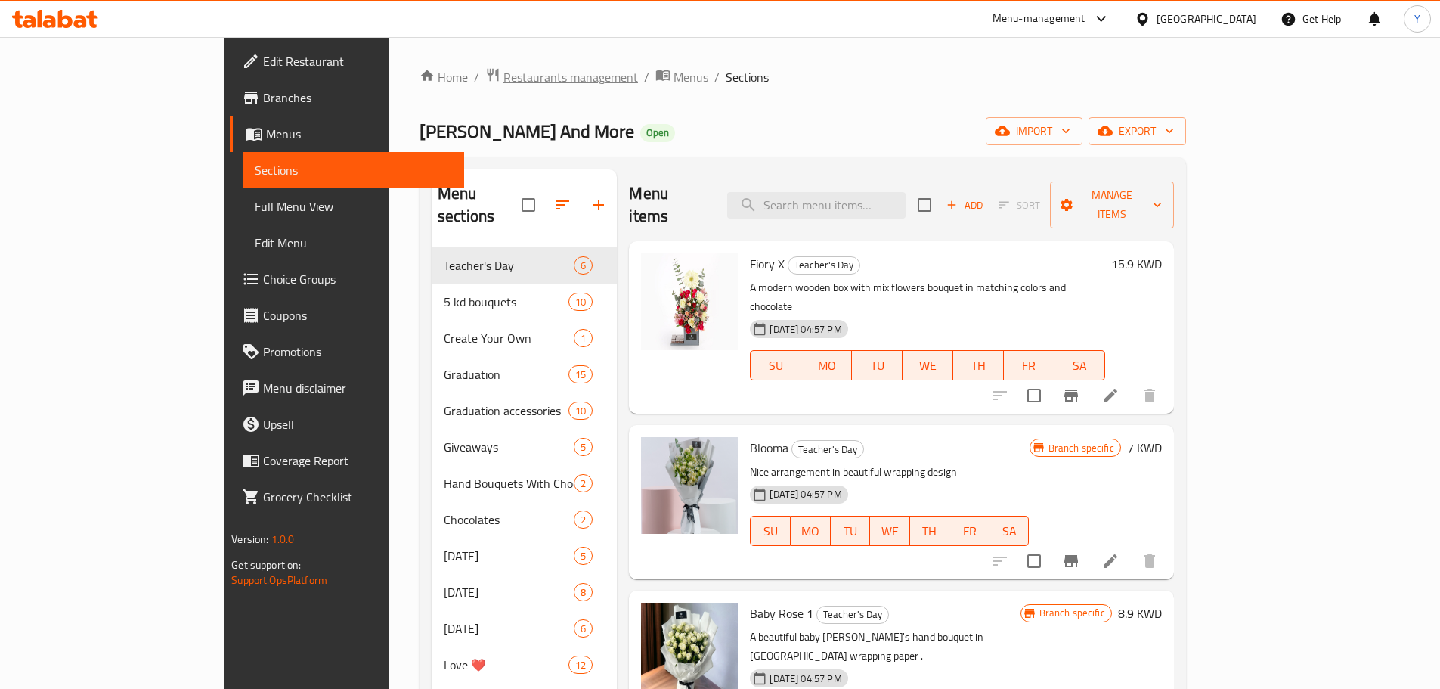
click at [503, 82] on span "Restaurants management" at bounding box center [570, 77] width 135 height 18
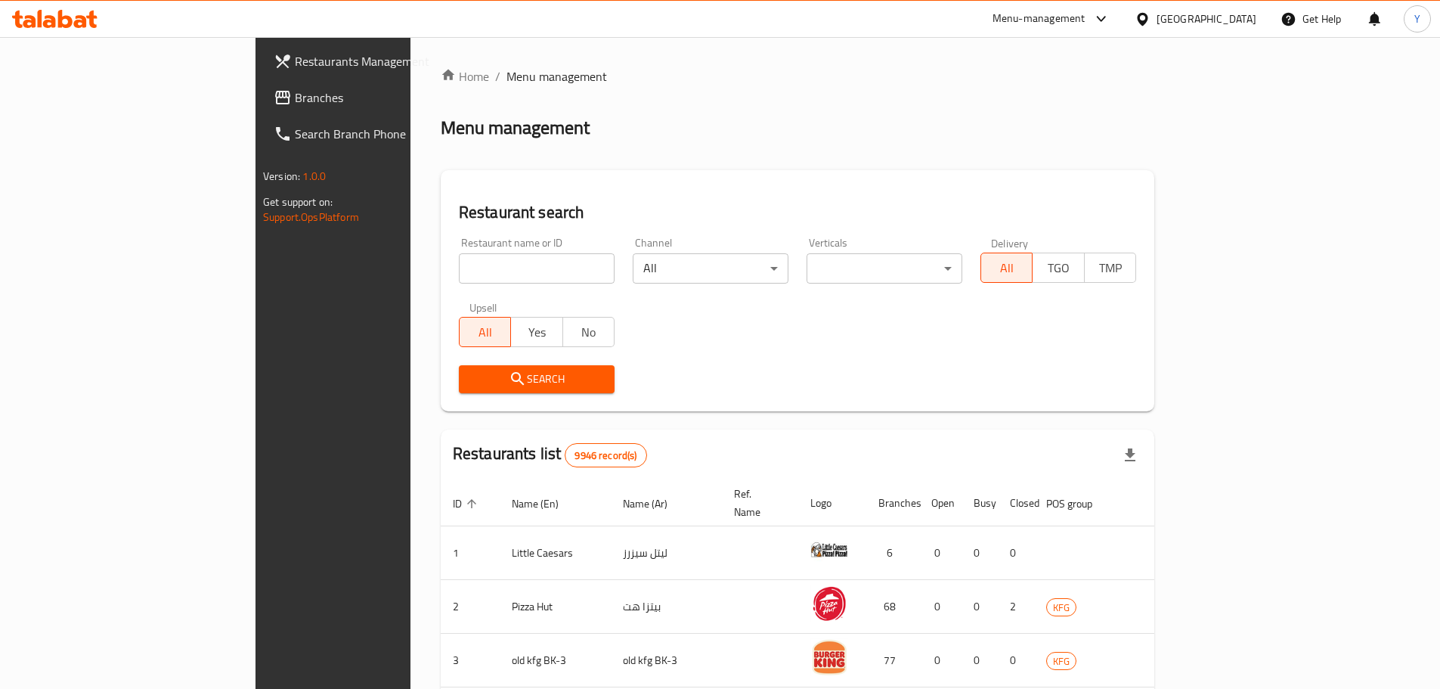
click at [459, 263] on input "search" at bounding box center [537, 268] width 156 height 30
type input "gardenia"
click button "Search" at bounding box center [537, 379] width 156 height 28
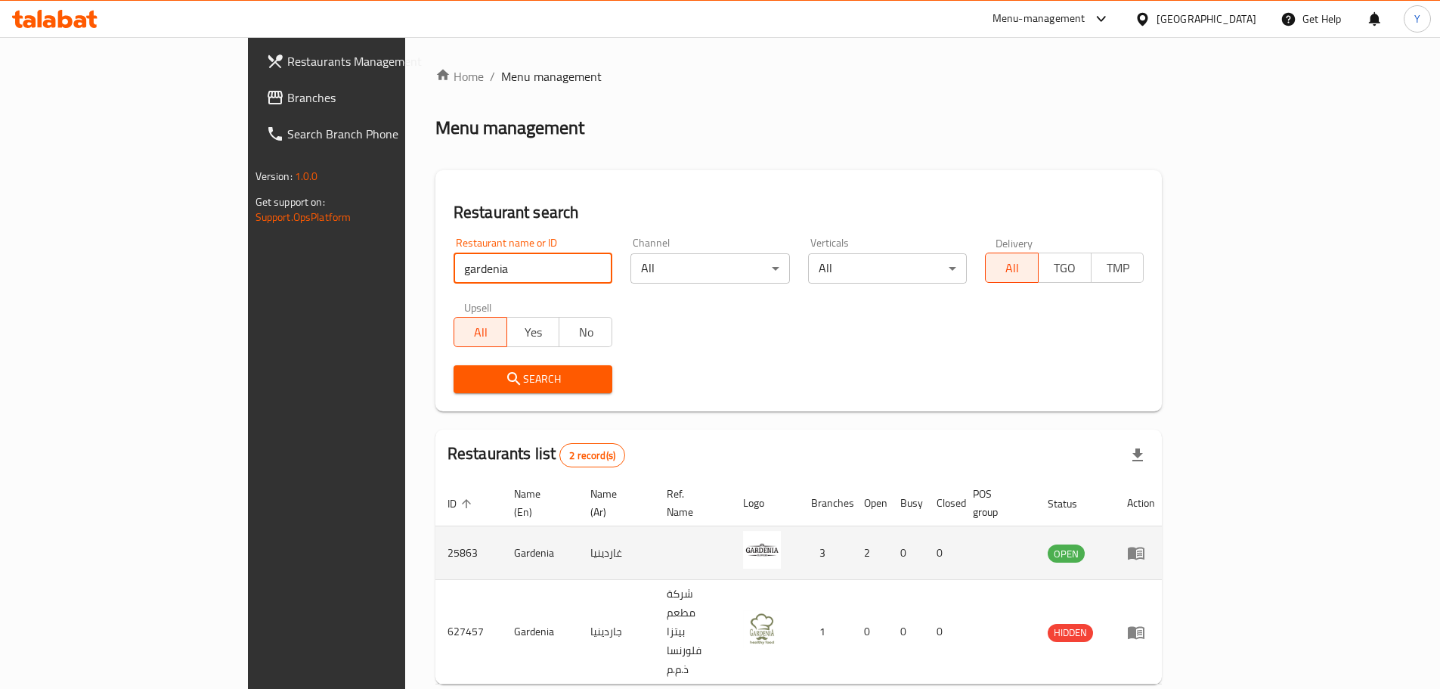
click at [1145, 543] on icon "enhanced table" at bounding box center [1136, 552] width 18 height 18
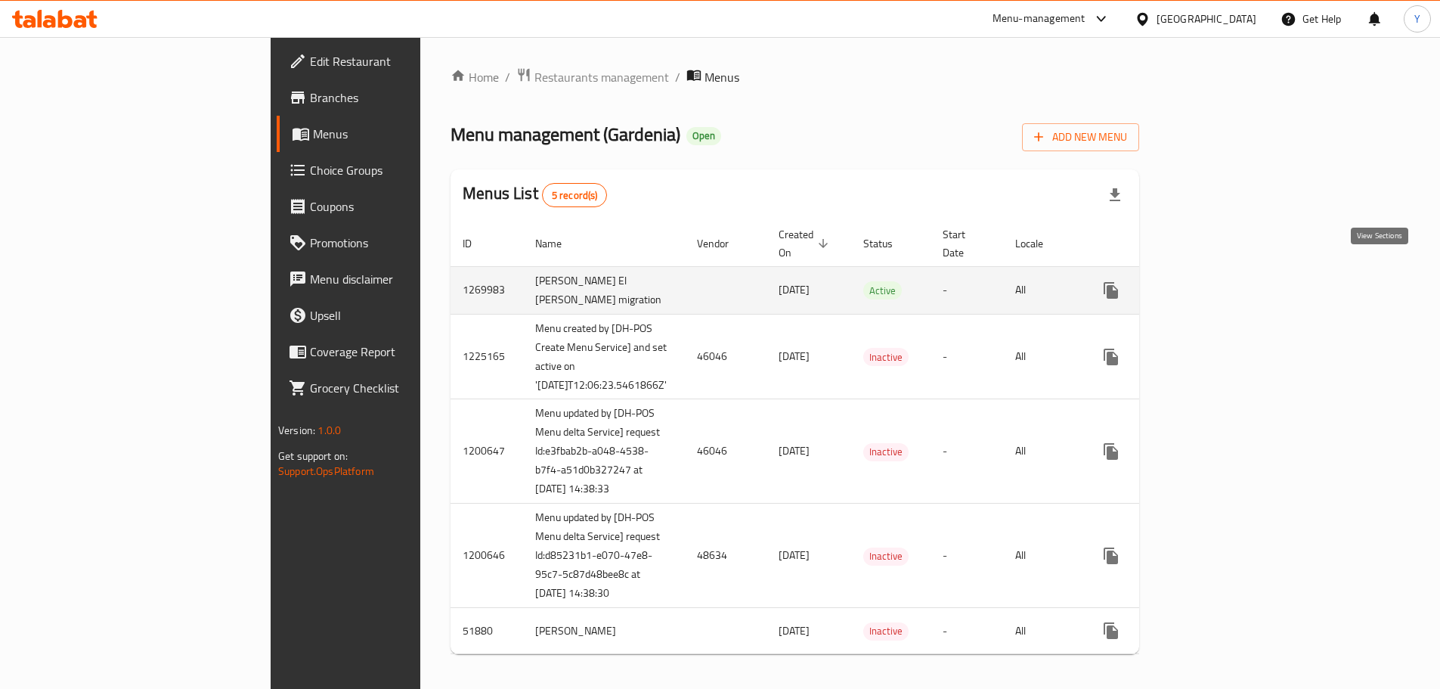
click at [1229, 281] on icon "enhanced table" at bounding box center [1220, 290] width 18 height 18
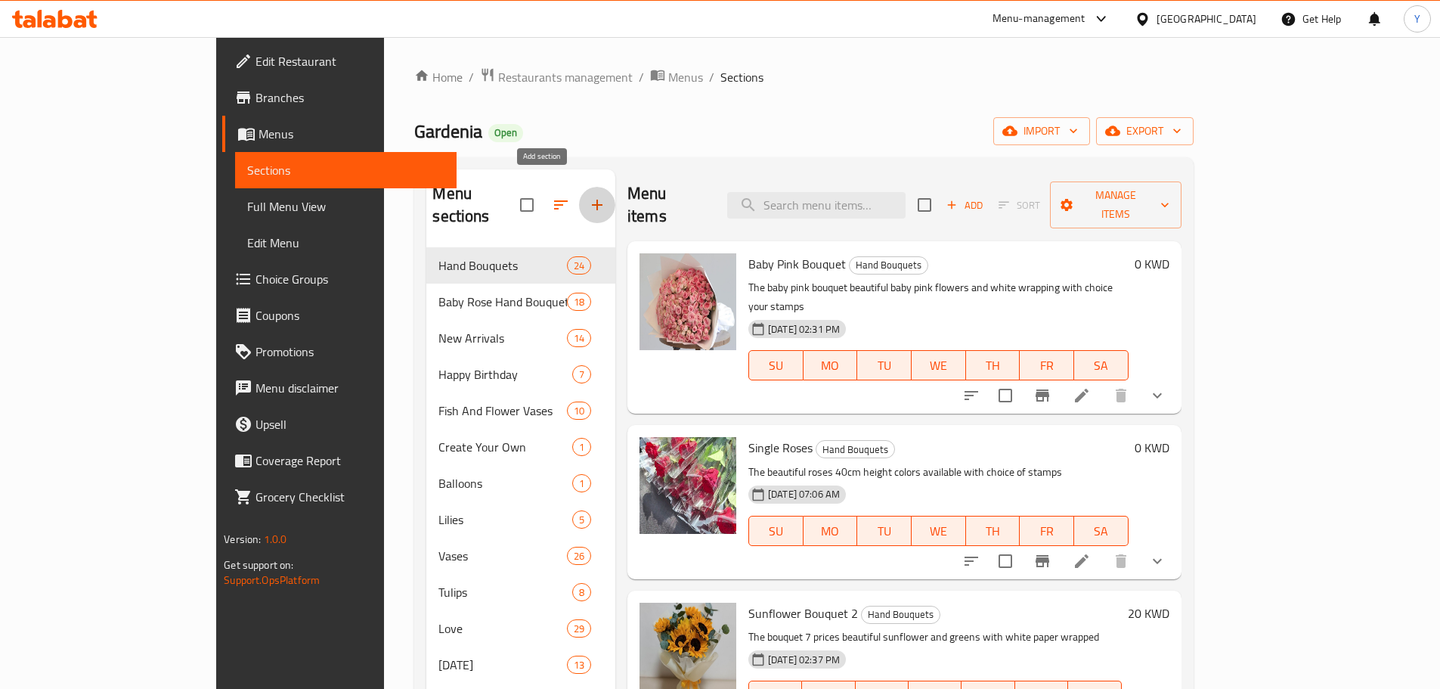
click at [588, 196] on icon "button" at bounding box center [597, 205] width 18 height 18
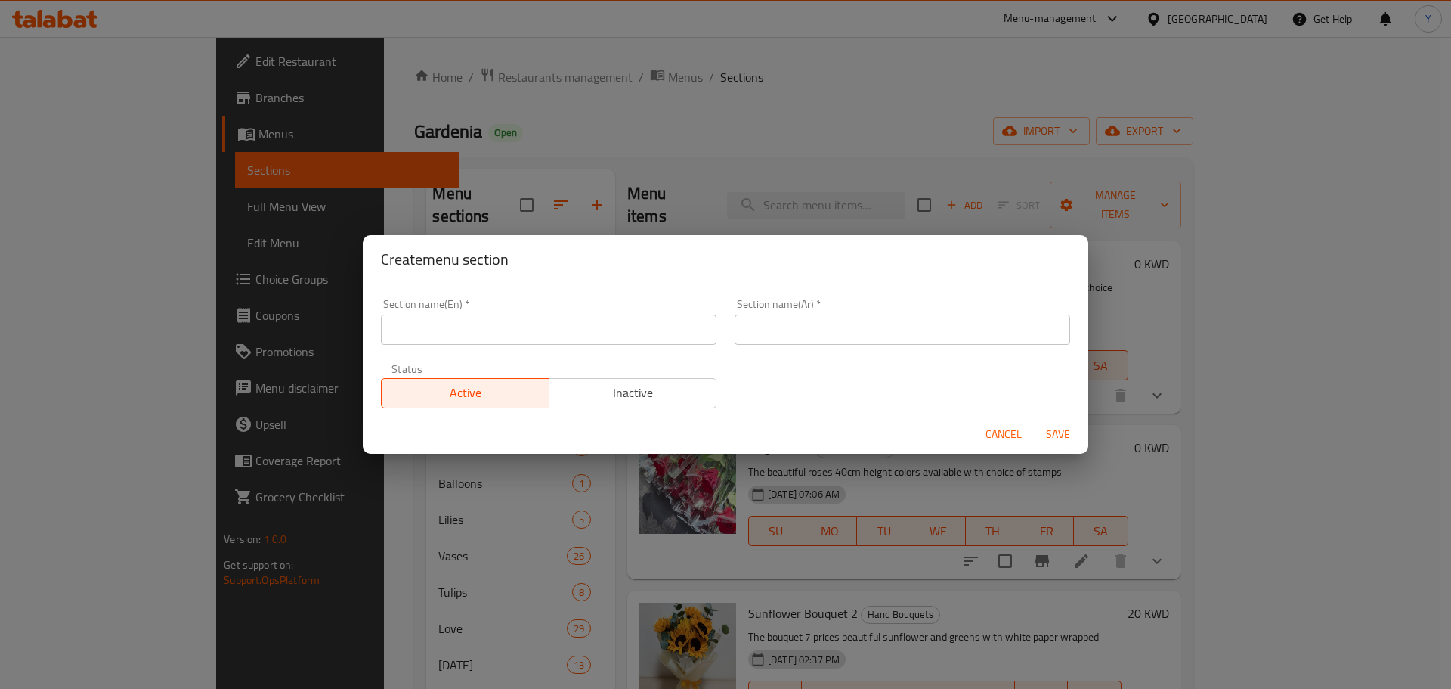
click at [576, 330] on input "text" at bounding box center [549, 329] width 336 height 30
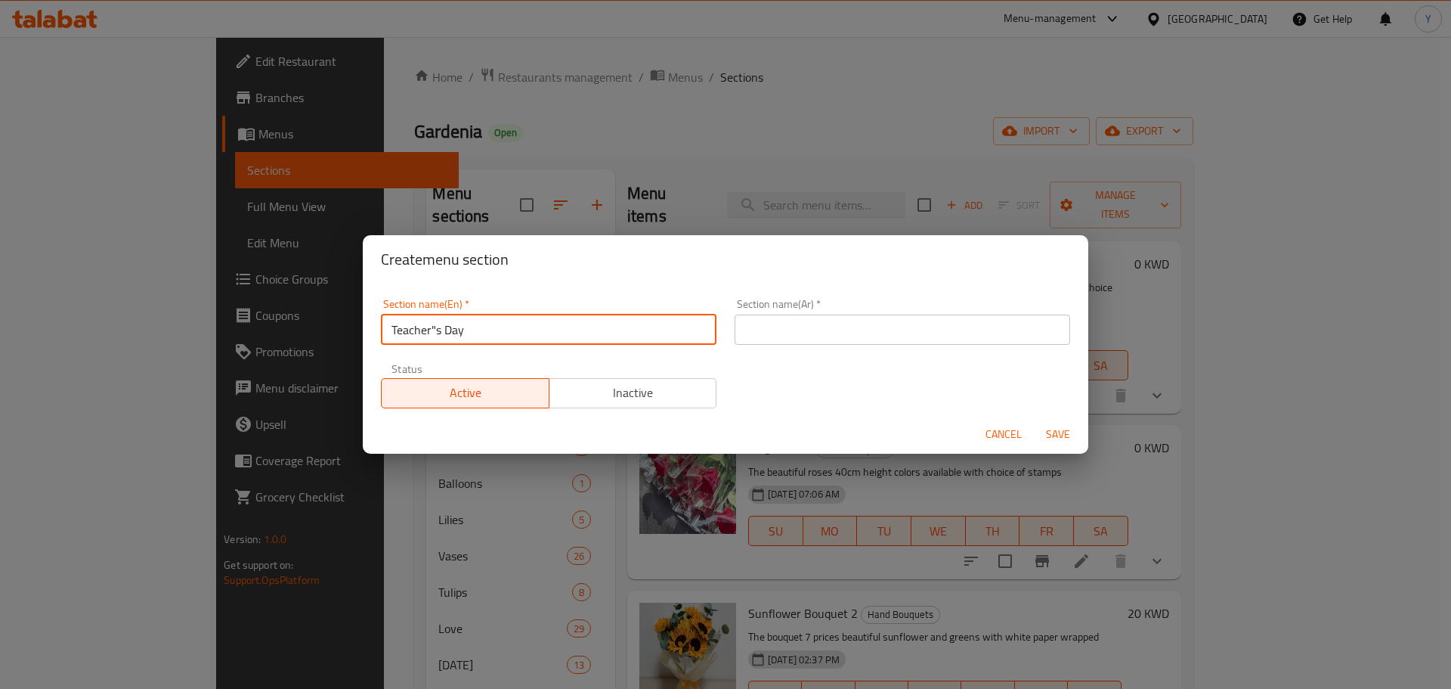
click at [434, 337] on input "Teacher"s Day" at bounding box center [549, 329] width 336 height 30
type input "Teacher's Day"
click at [802, 333] on input "text" at bounding box center [903, 329] width 336 height 30
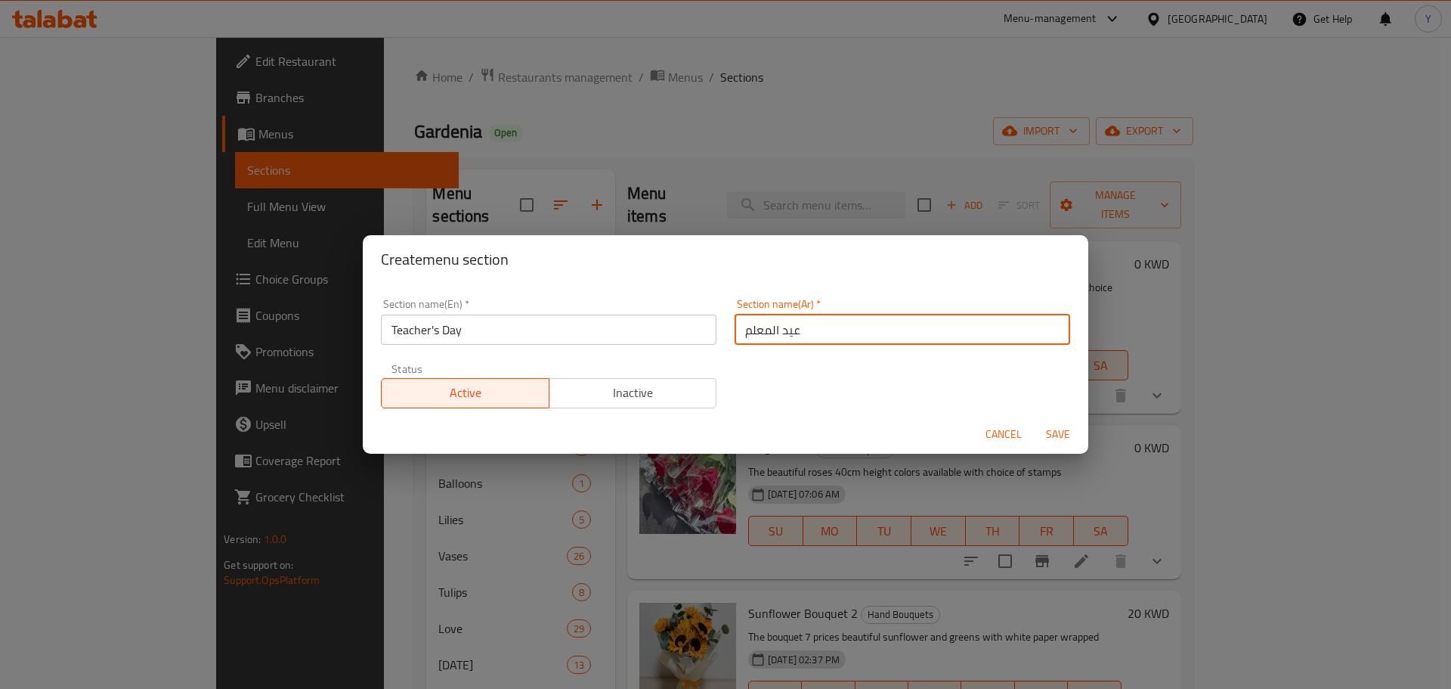
type input "عيد المعلم"
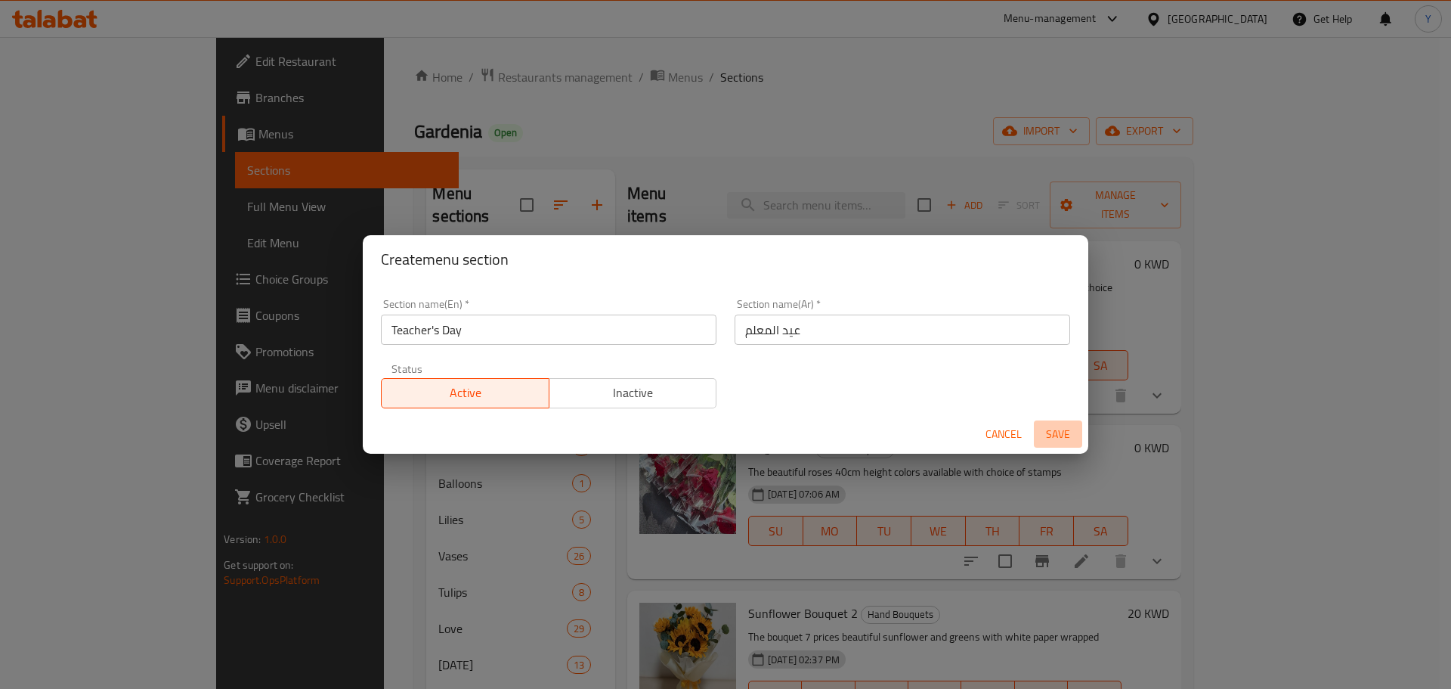
click at [1050, 432] on span "Save" at bounding box center [1058, 434] width 36 height 19
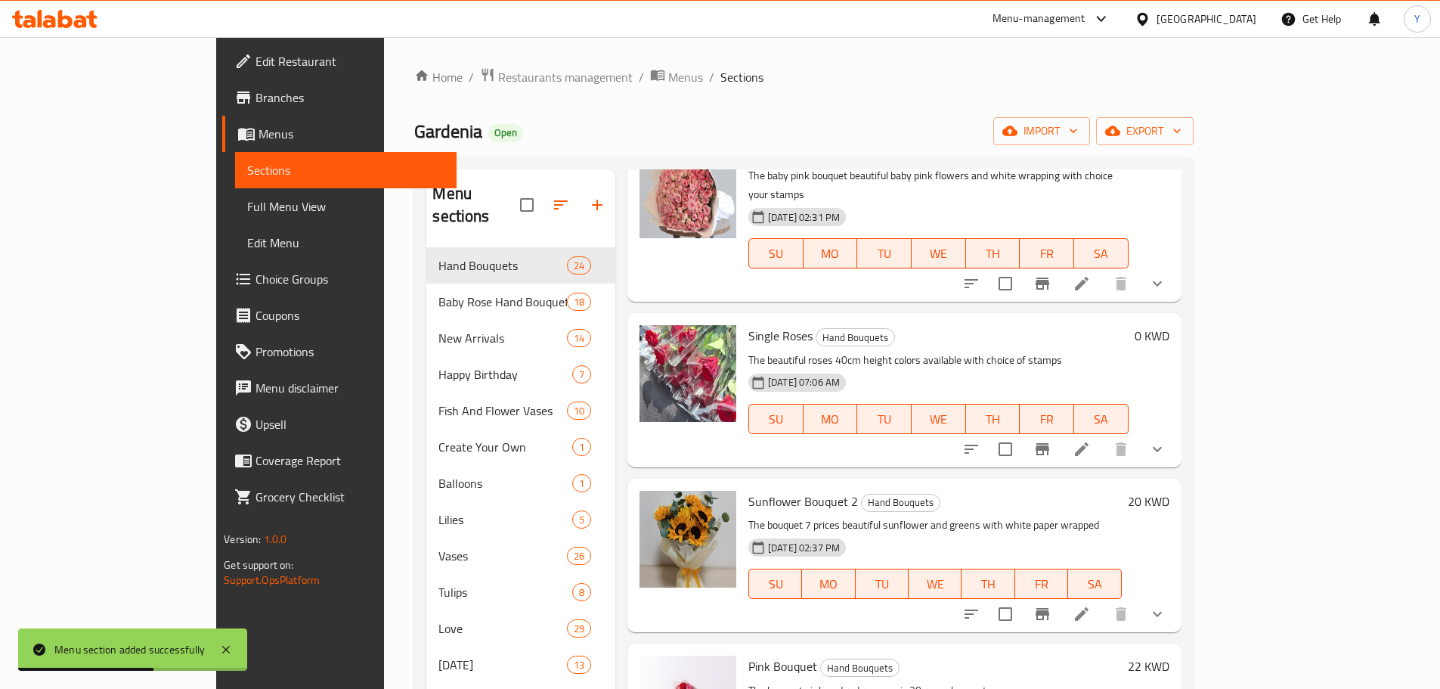
scroll to position [113, 0]
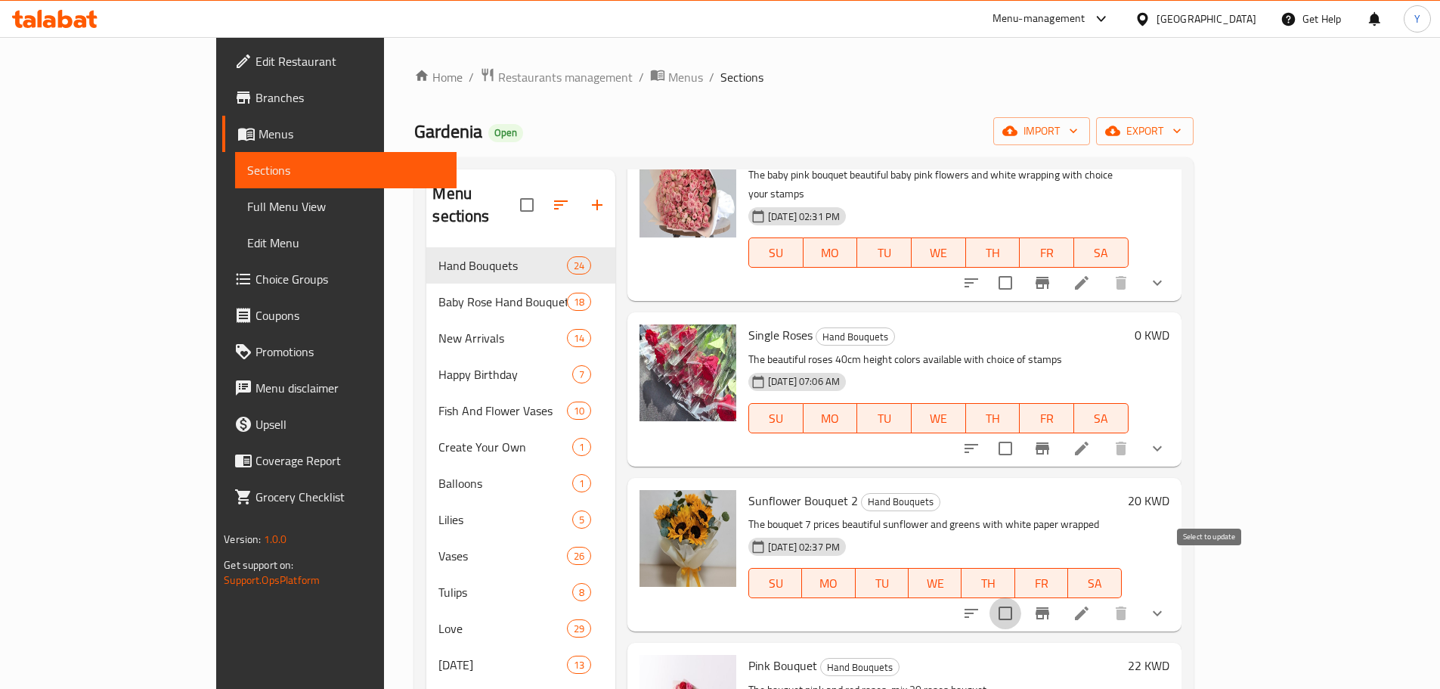
click at [1021, 597] on input "checkbox" at bounding box center [1005, 613] width 32 height 32
checkbox input "true"
click at [1021, 432] on input "checkbox" at bounding box center [1005, 448] width 32 height 32
checkbox input "true"
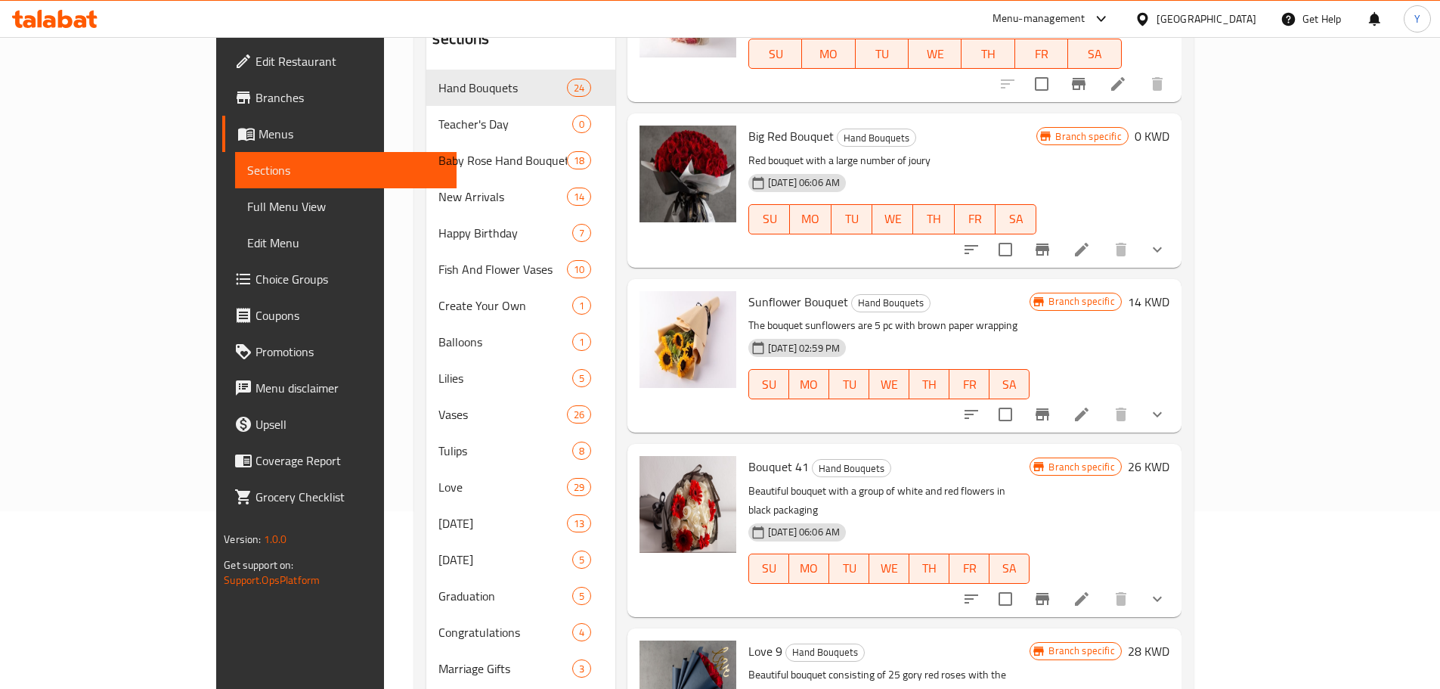
scroll to position [178, 0]
click at [1021, 398] on input "checkbox" at bounding box center [1005, 414] width 32 height 32
checkbox input "true"
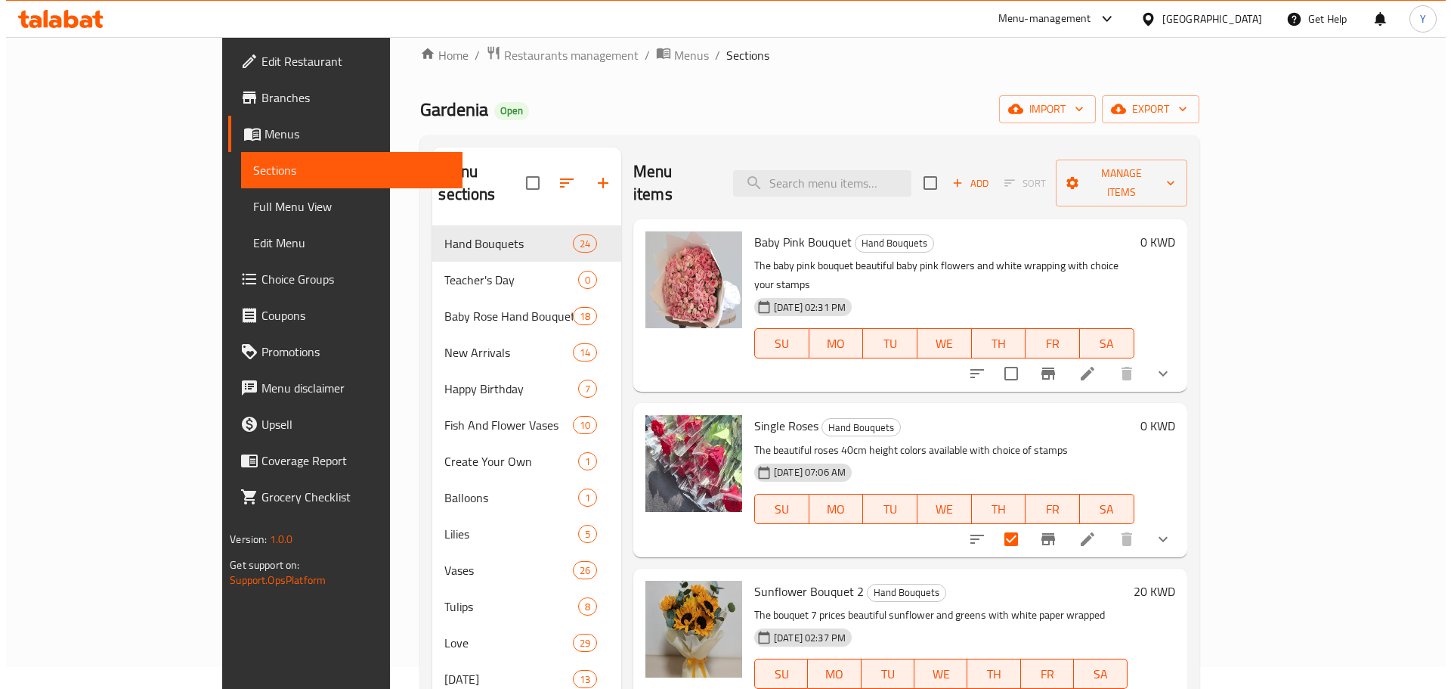
scroll to position [0, 0]
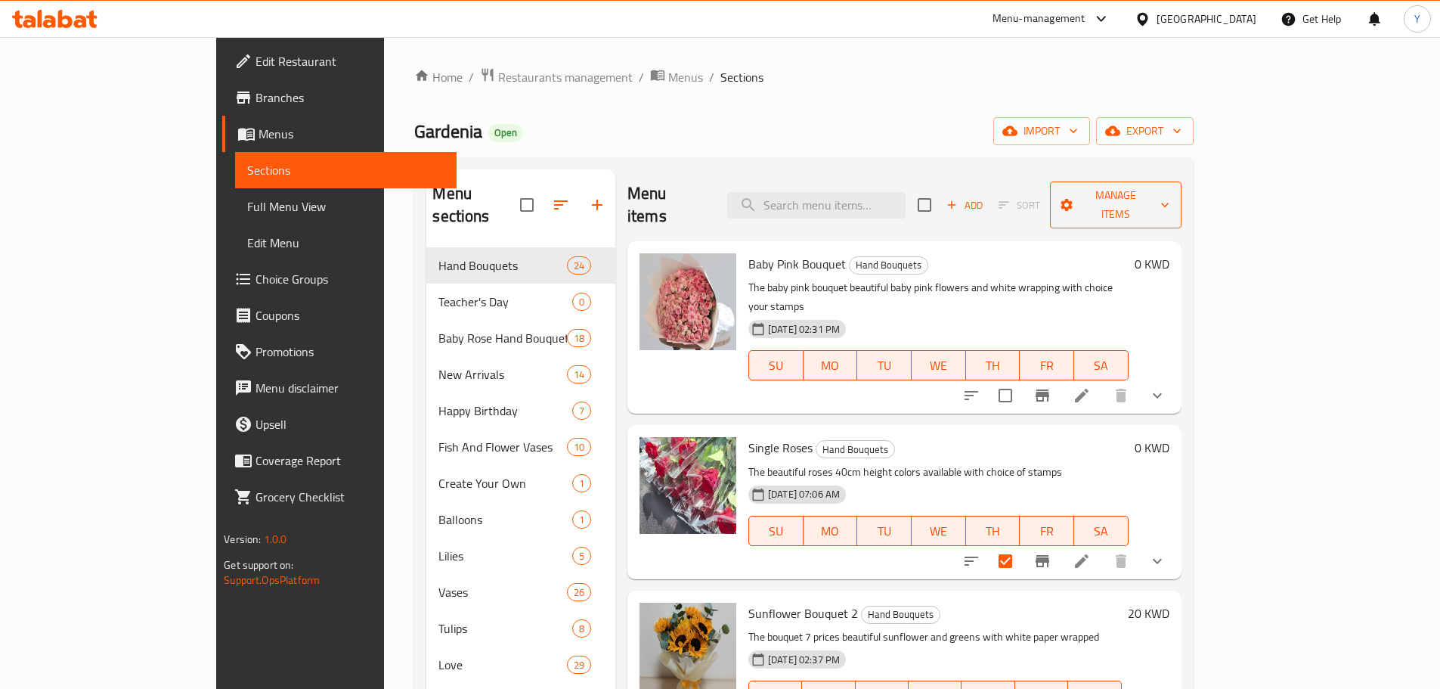
click at [1169, 186] on span "Manage items" at bounding box center [1115, 205] width 107 height 38
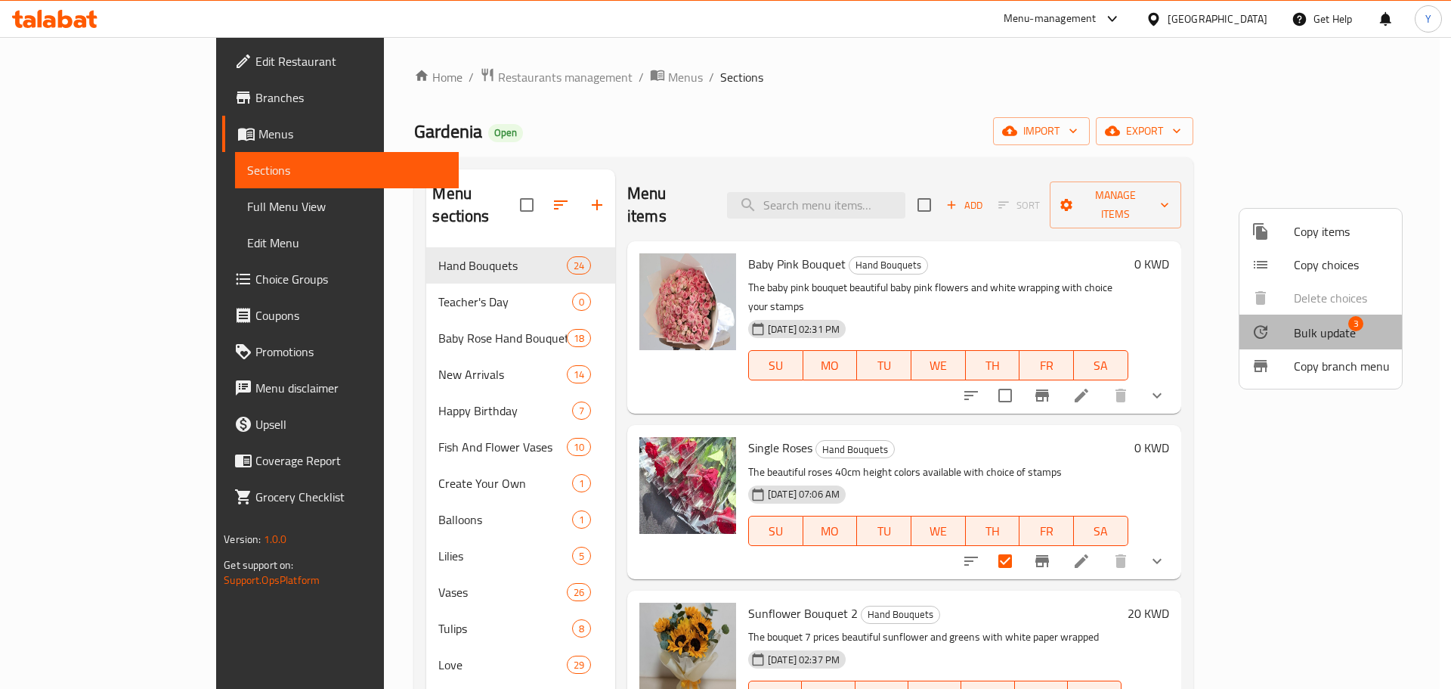
click at [1283, 342] on li "Bulk update 3" at bounding box center [1320, 331] width 162 height 35
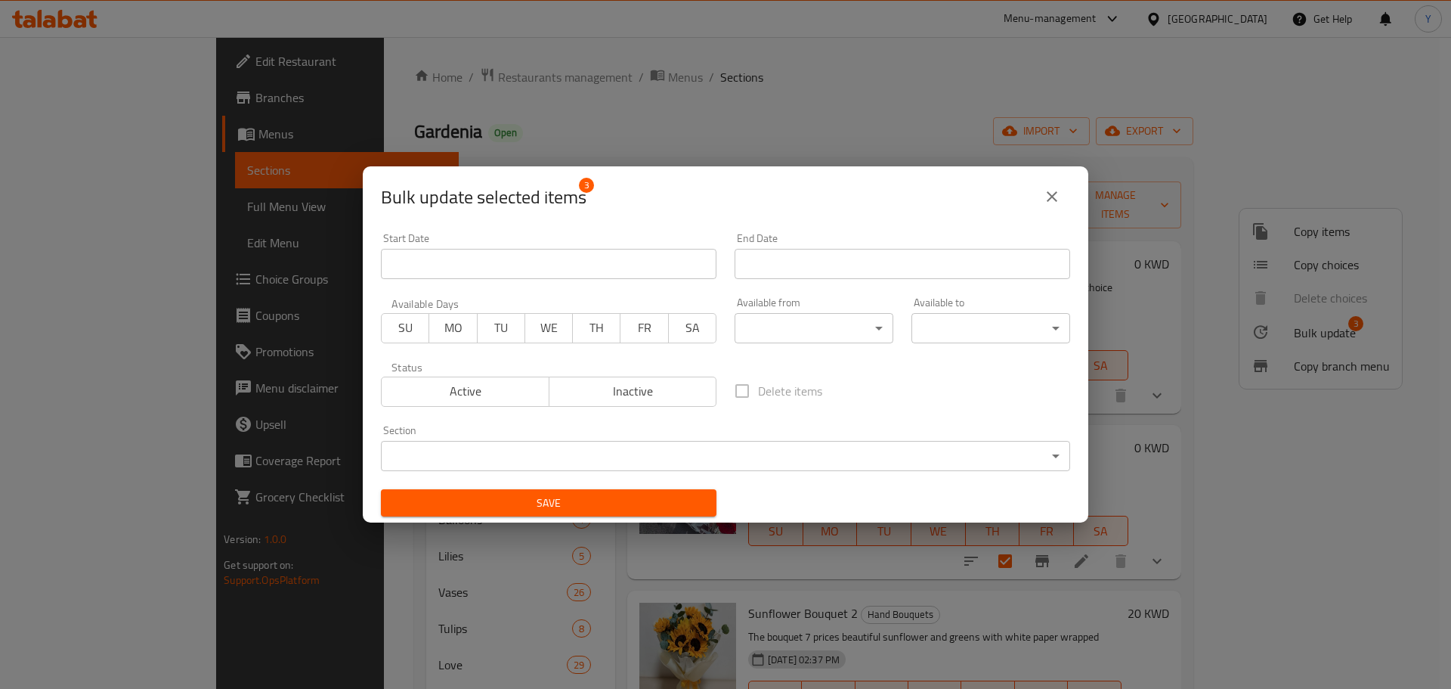
click at [728, 461] on body "​ Menu-management [GEOGRAPHIC_DATA] Get Help Y Edit Restaurant Branches Menus S…" at bounding box center [725, 362] width 1451 height 651
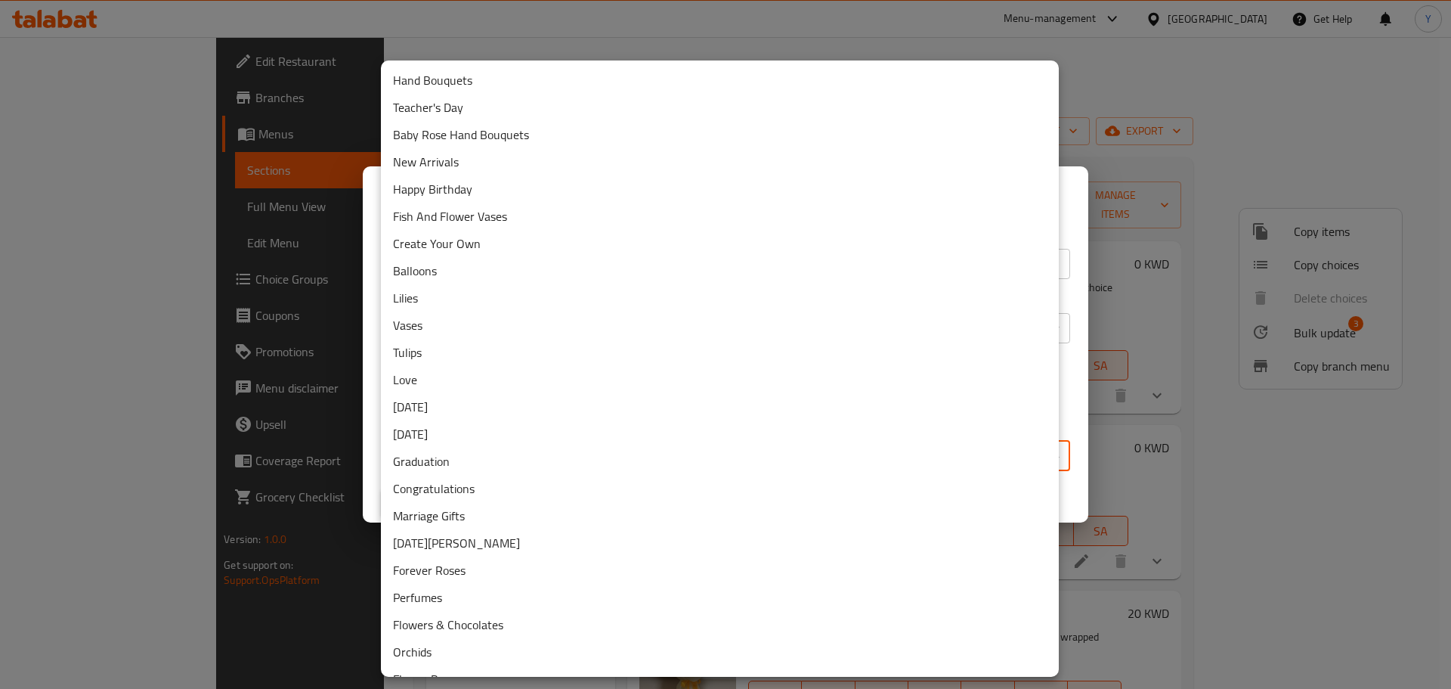
click at [611, 104] on li "Teacher's Day" at bounding box center [720, 107] width 678 height 27
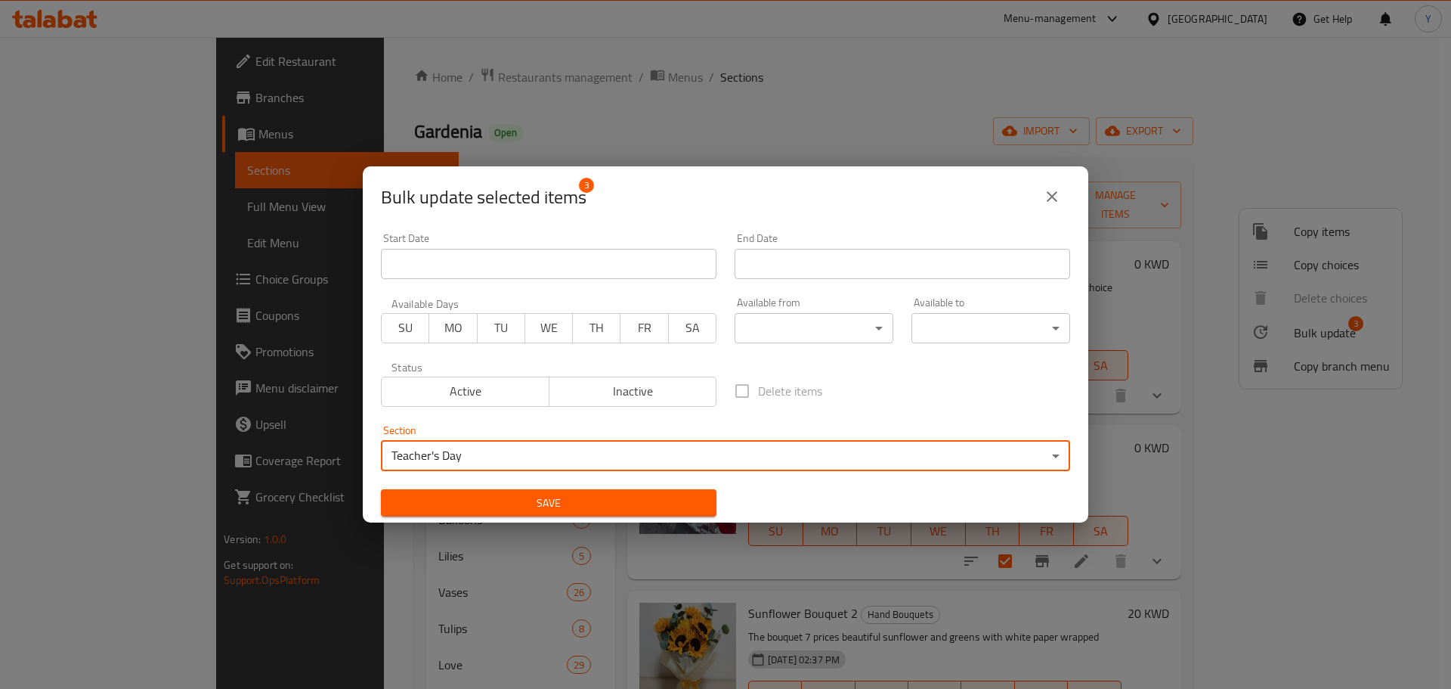
click at [510, 502] on span "Save" at bounding box center [548, 503] width 311 height 19
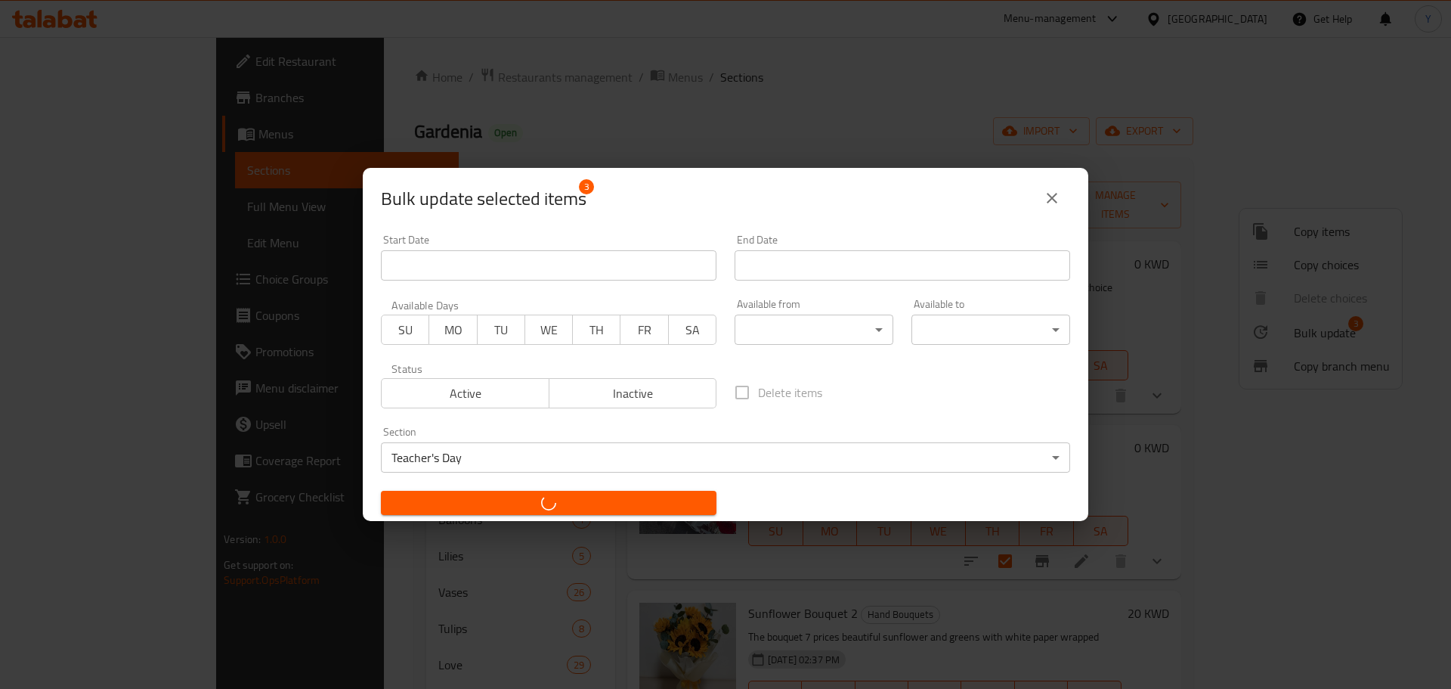
checkbox input "false"
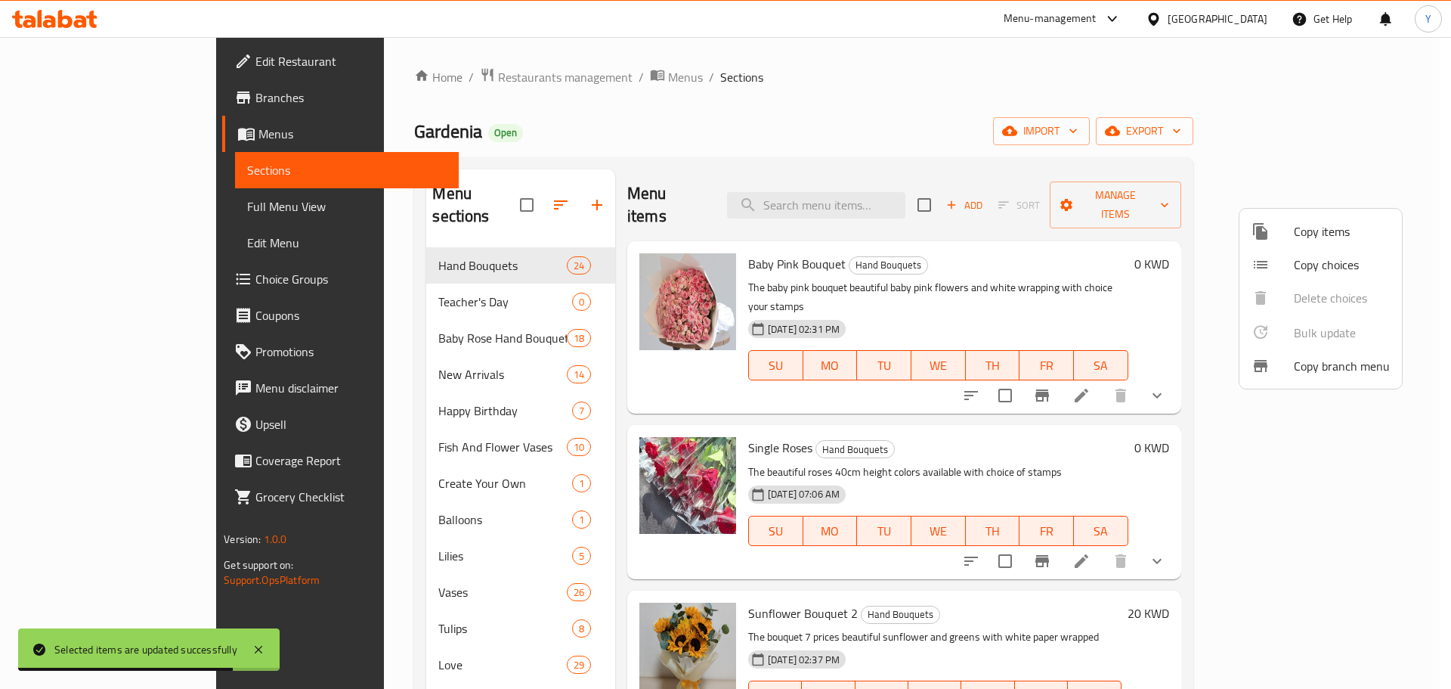
click at [678, 147] on div at bounding box center [725, 344] width 1451 height 689
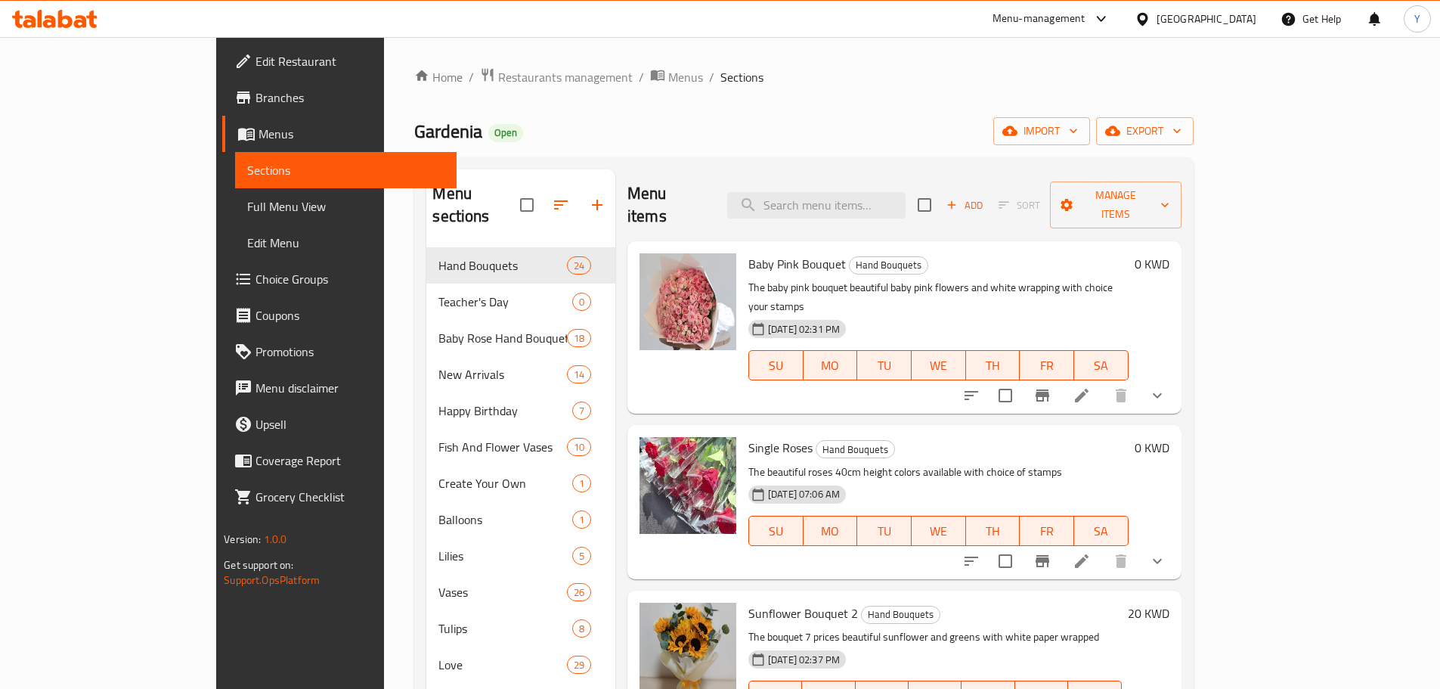
click at [552, 198] on icon "button" at bounding box center [561, 205] width 18 height 18
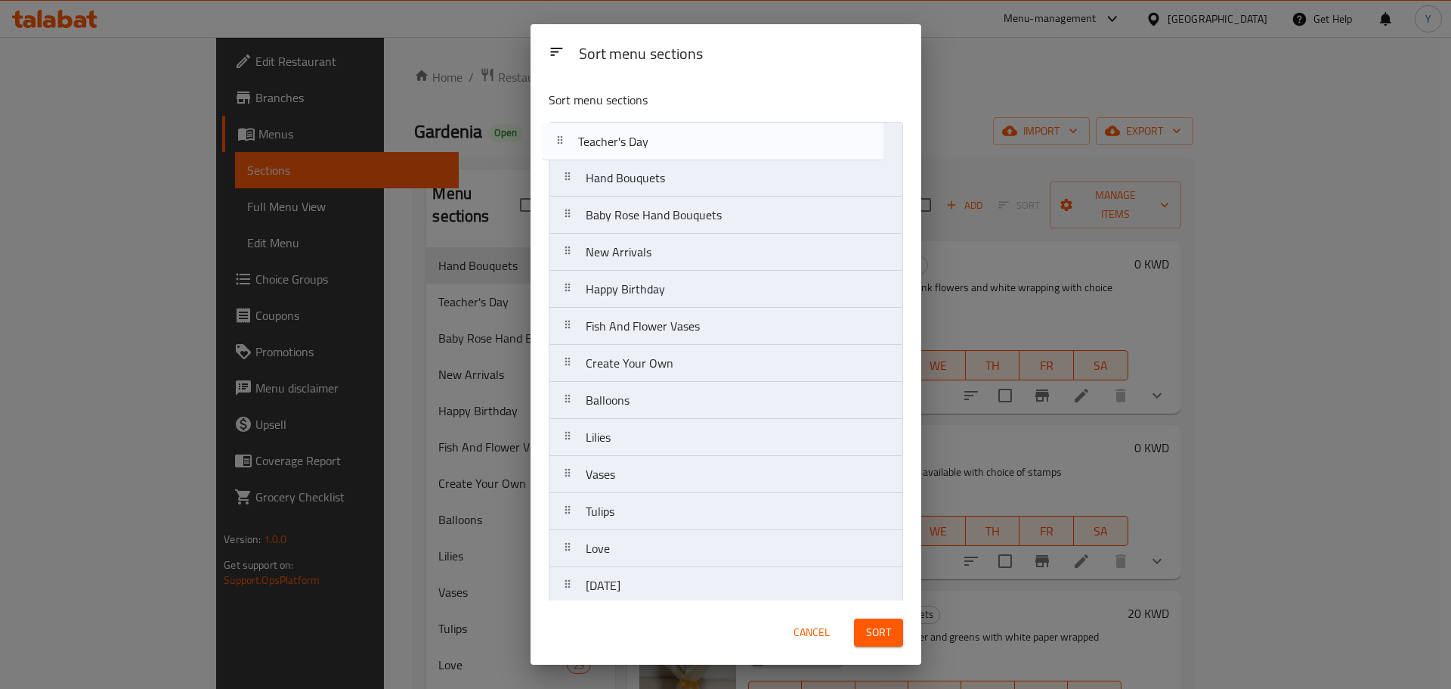
drag, startPoint x: 610, startPoint y: 184, endPoint x: 601, endPoint y: 138, distance: 47.0
click at [601, 138] on nav "Hand Bouquets Teacher's Day Baby Rose Hand Bouquets New Arrivals Happy Birthday…" at bounding box center [726, 622] width 354 height 1001
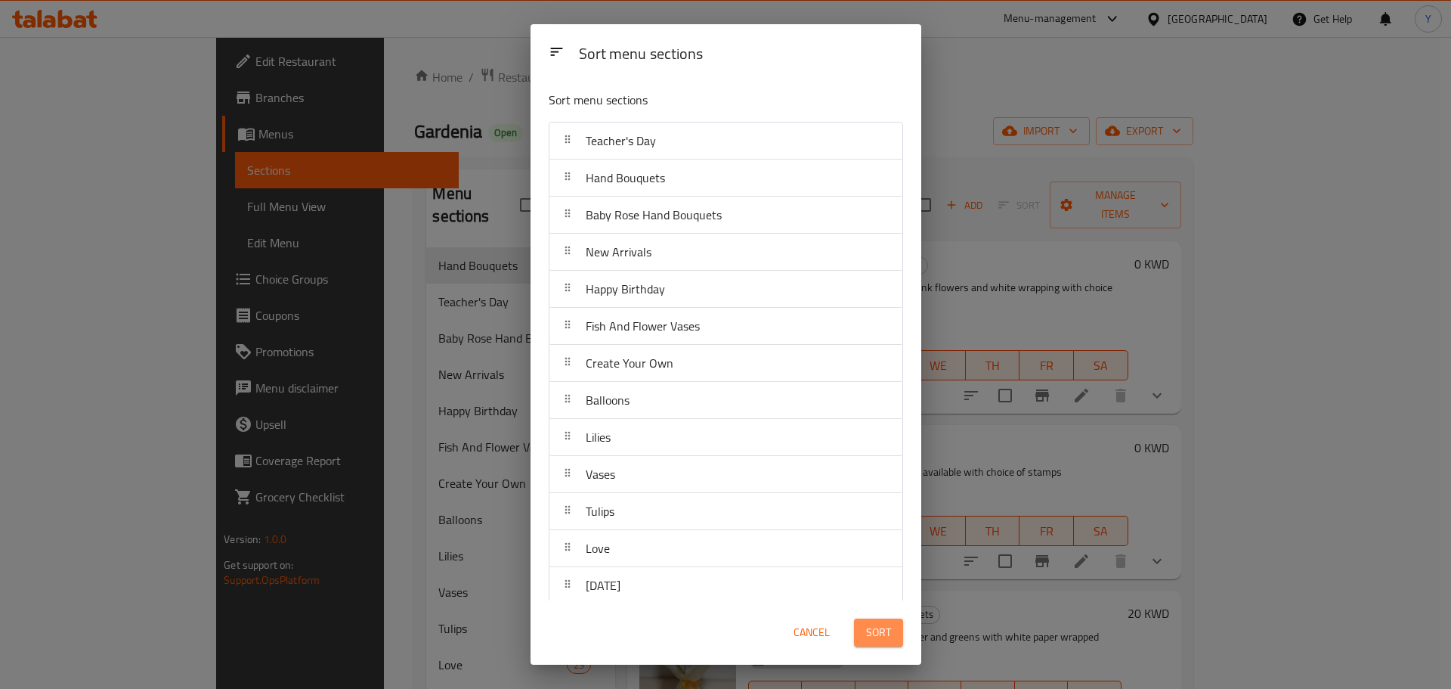
click at [874, 642] on button "Sort" at bounding box center [878, 632] width 49 height 28
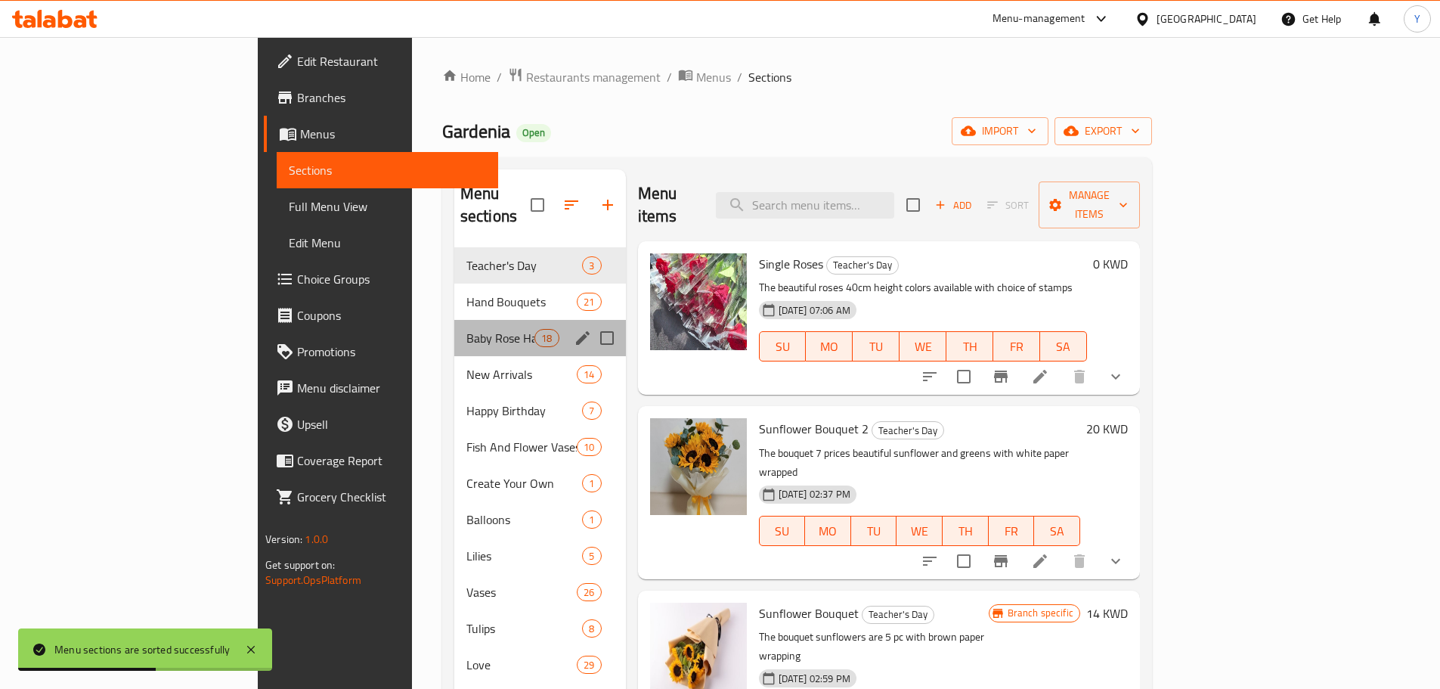
click at [454, 320] on div "Baby Rose Hand Bouquets 18" at bounding box center [540, 338] width 172 height 36
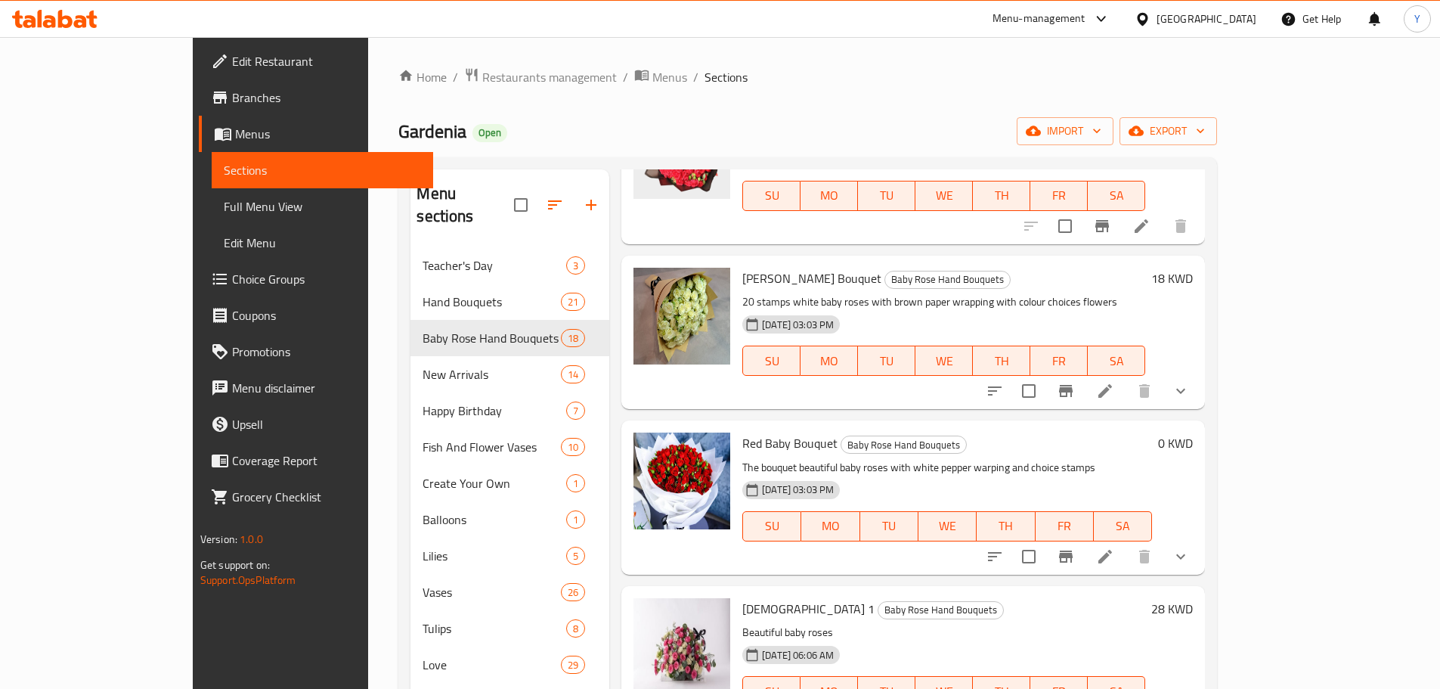
scroll to position [992, 0]
click at [1045, 374] on input "checkbox" at bounding box center [1029, 390] width 32 height 32
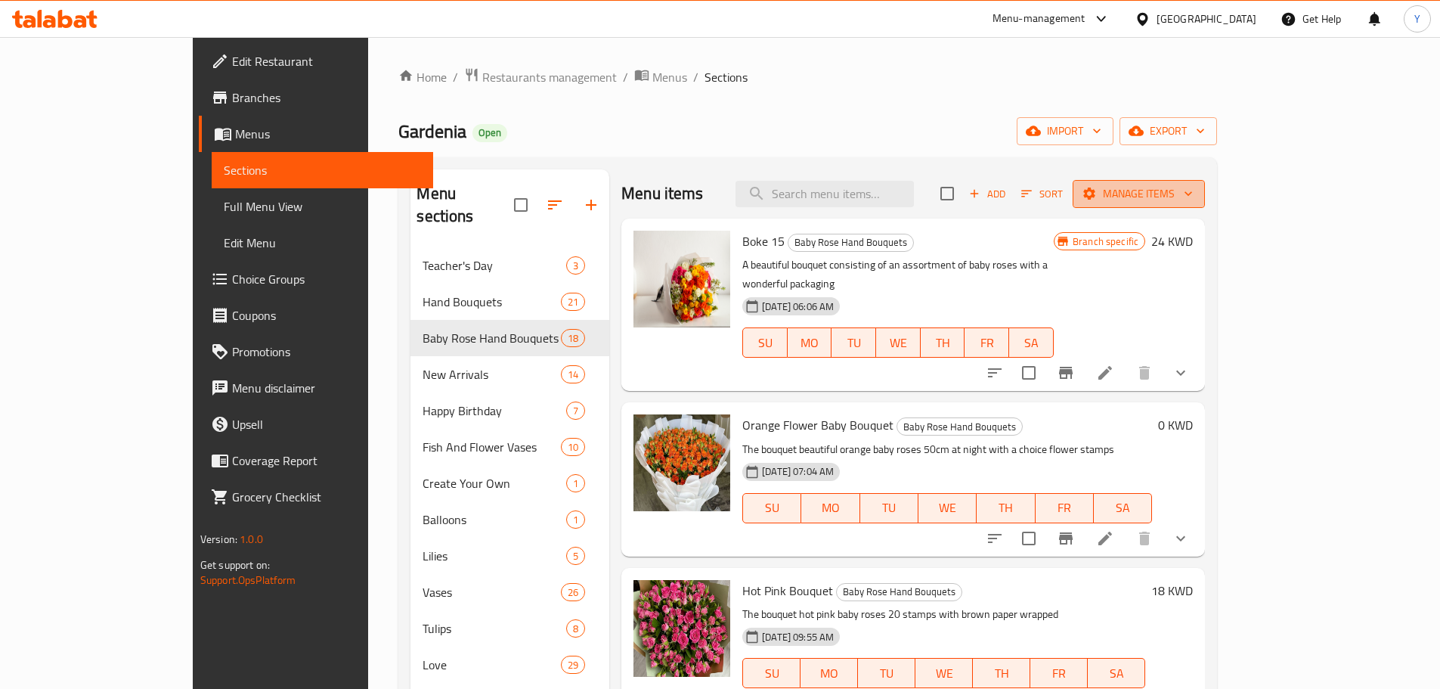
click at [1205, 205] on button "Manage items" at bounding box center [1138, 194] width 132 height 28
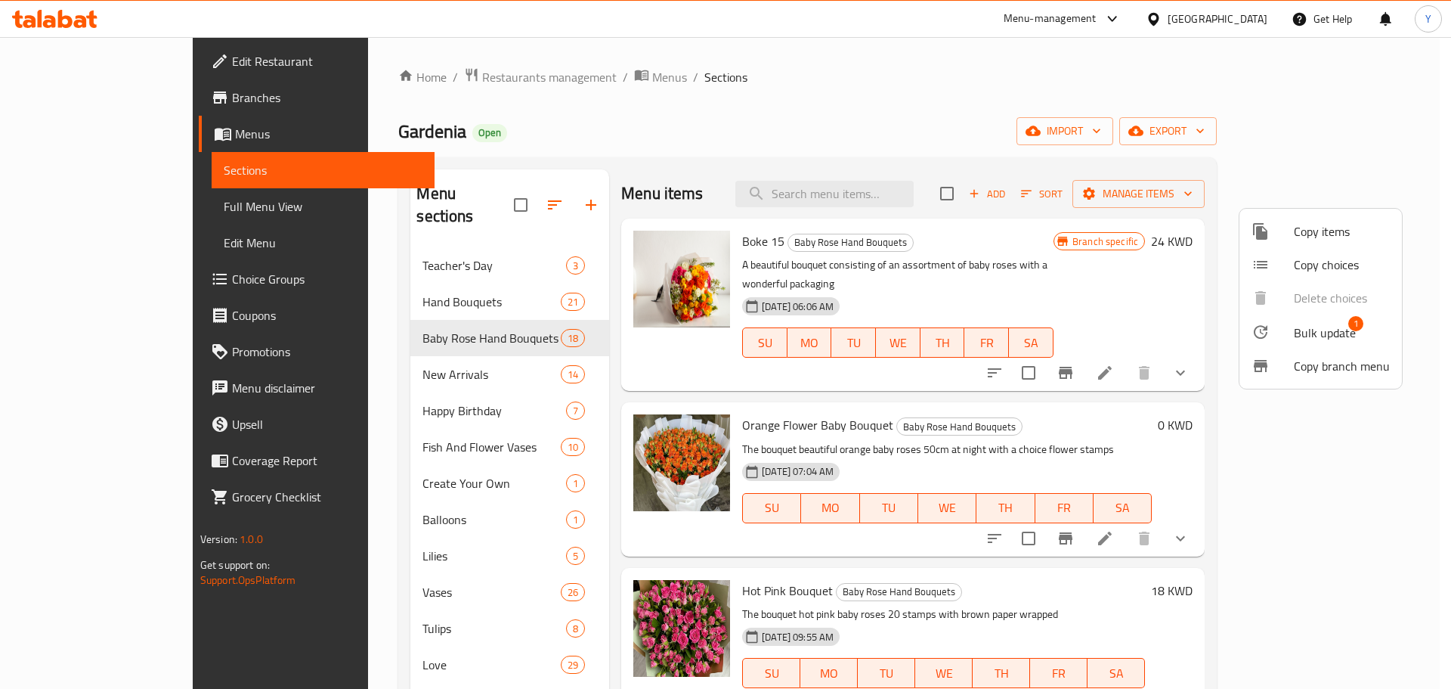
click at [1311, 326] on span "Bulk update" at bounding box center [1325, 332] width 62 height 18
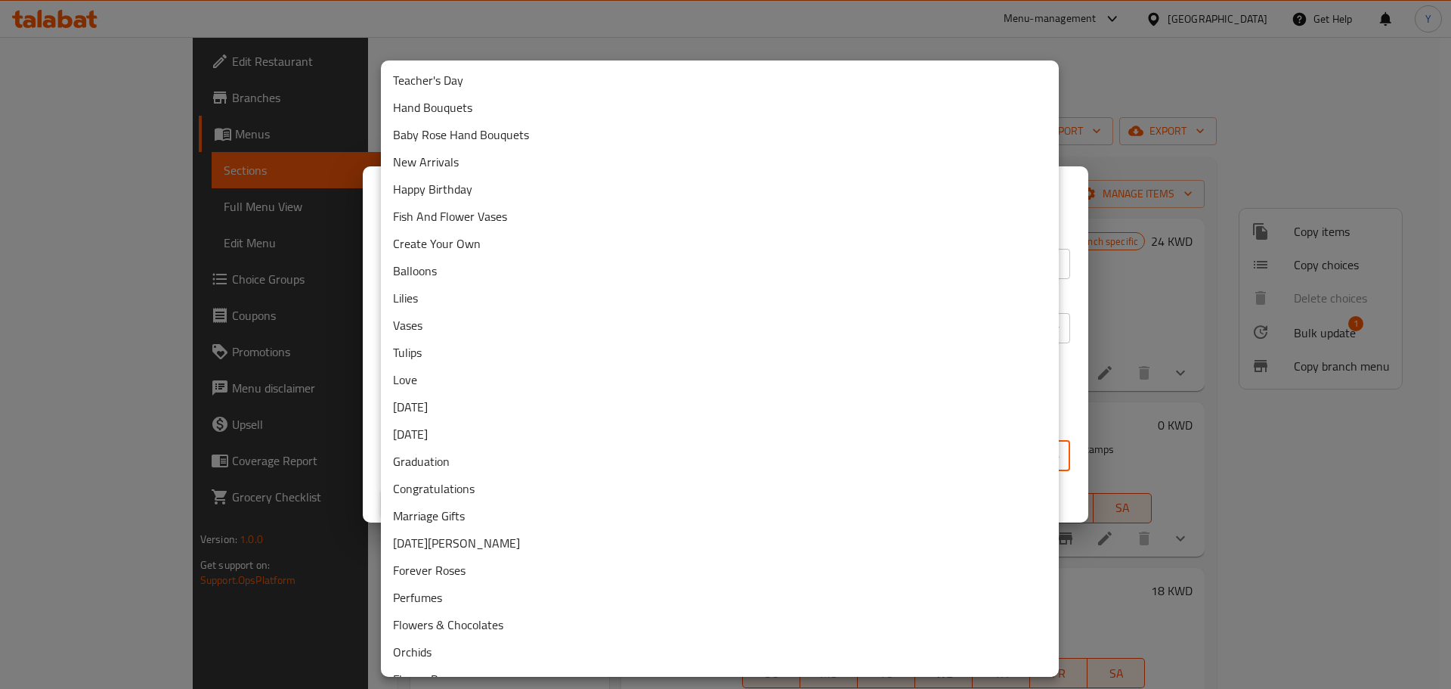
click at [691, 450] on body "​ Menu-management [GEOGRAPHIC_DATA] Get Help Y Edit Restaurant Branches Menus S…" at bounding box center [725, 362] width 1451 height 651
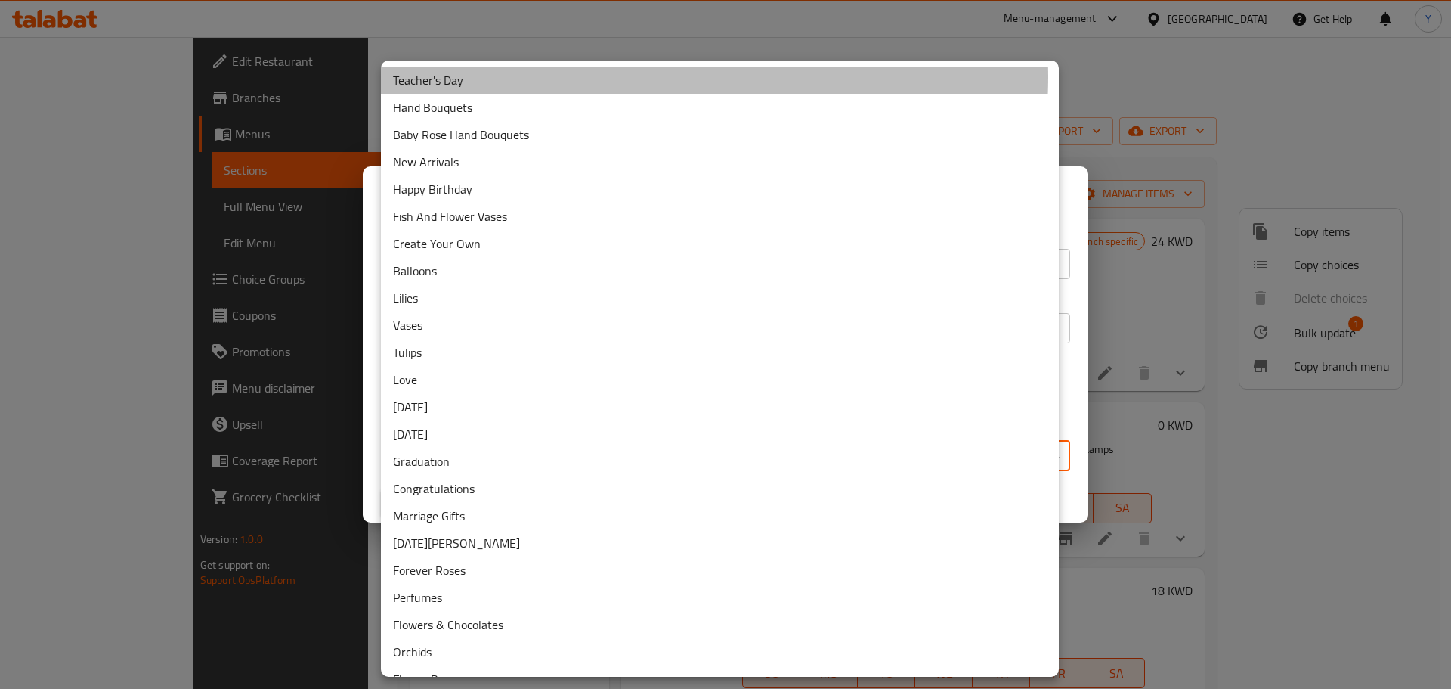
click at [640, 77] on li "Teacher's Day" at bounding box center [720, 80] width 678 height 27
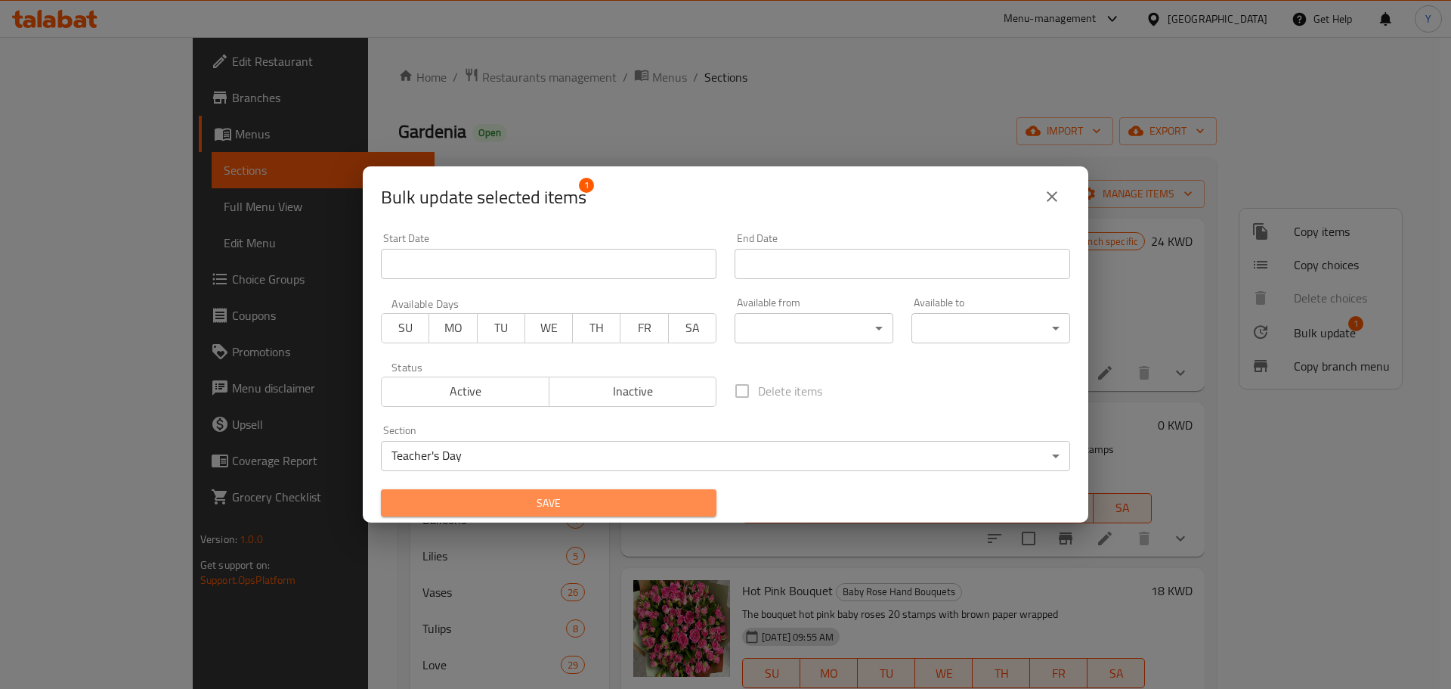
click at [550, 497] on span "Save" at bounding box center [548, 503] width 311 height 19
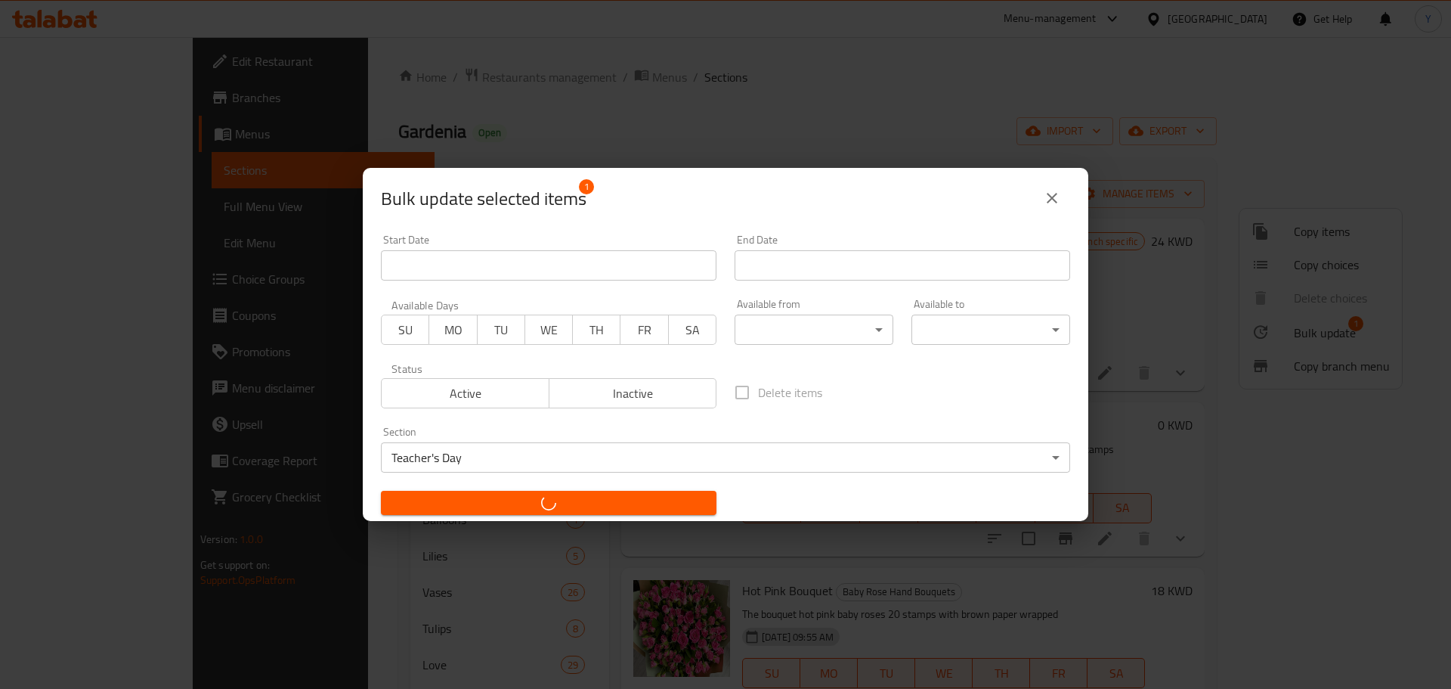
checkbox input "false"
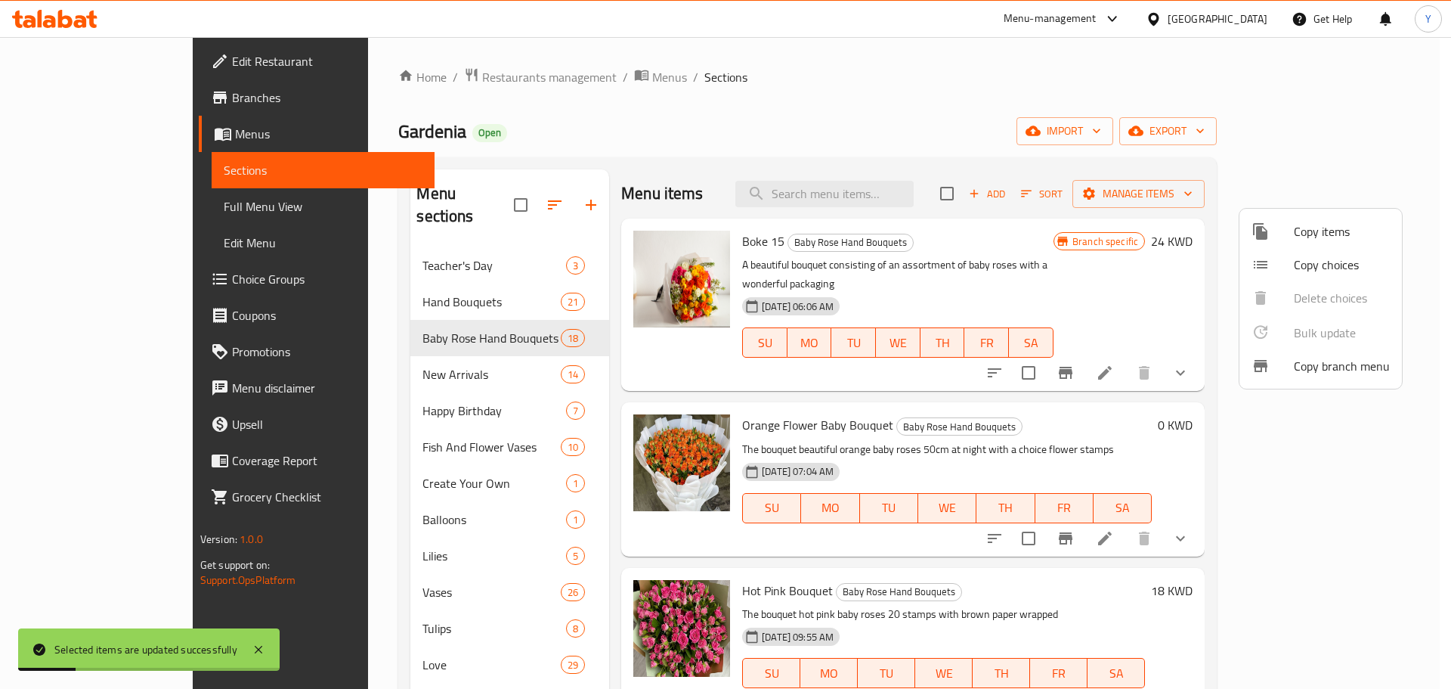
click at [884, 148] on div at bounding box center [725, 344] width 1451 height 689
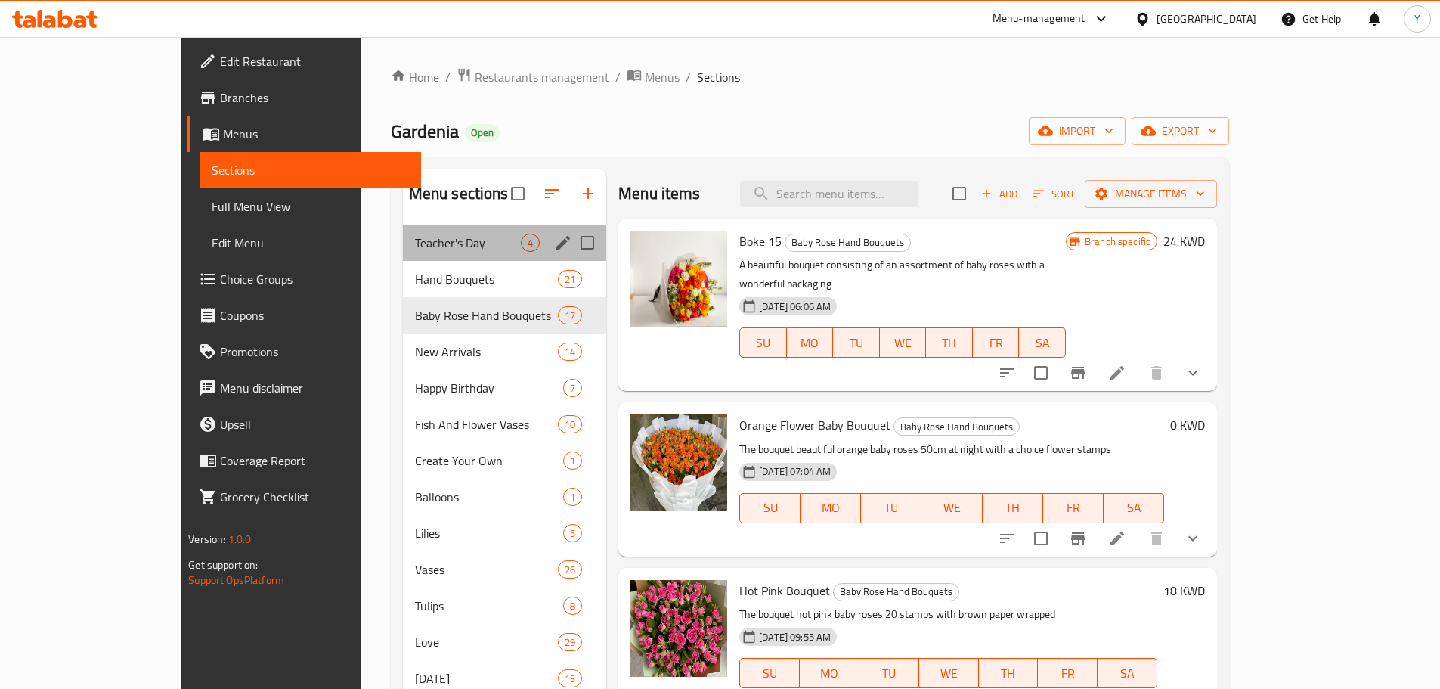
click at [403, 252] on div "Teacher's Day 4" at bounding box center [504, 242] width 203 height 36
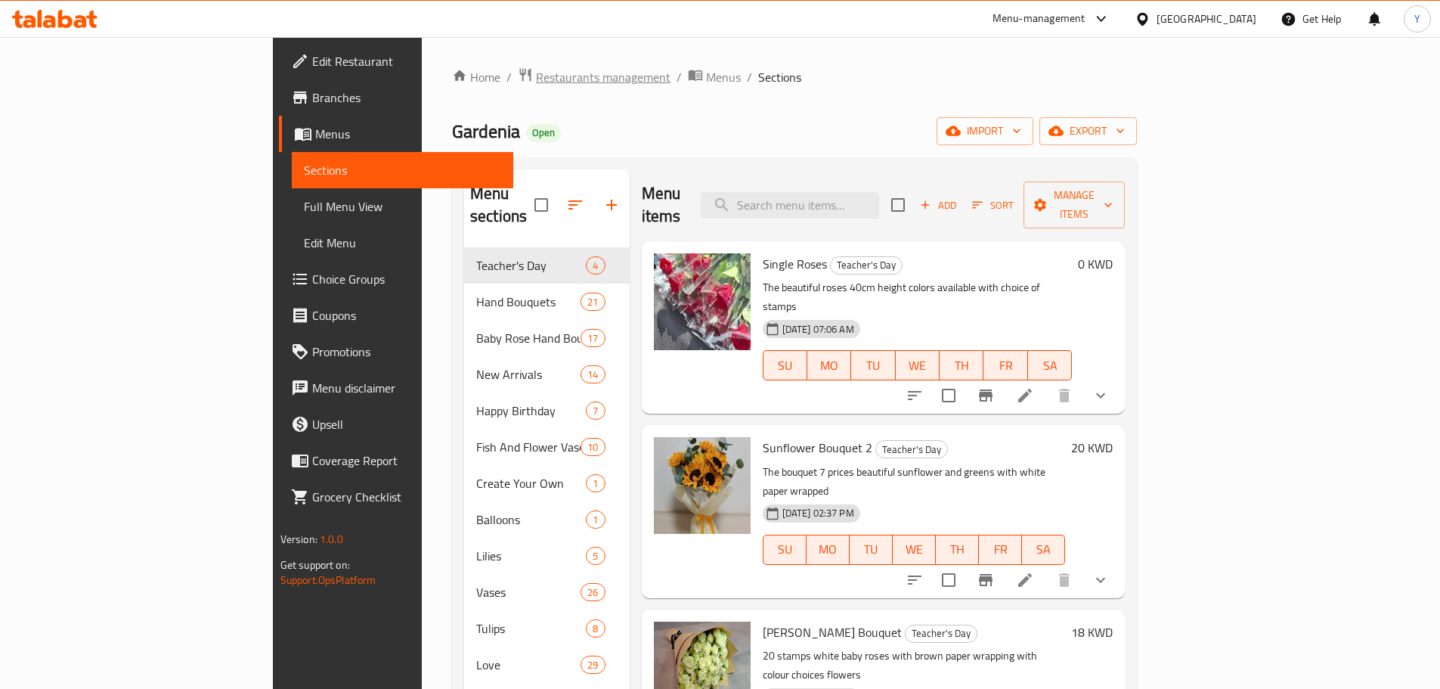
click at [536, 70] on span "Restaurants management" at bounding box center [603, 77] width 135 height 18
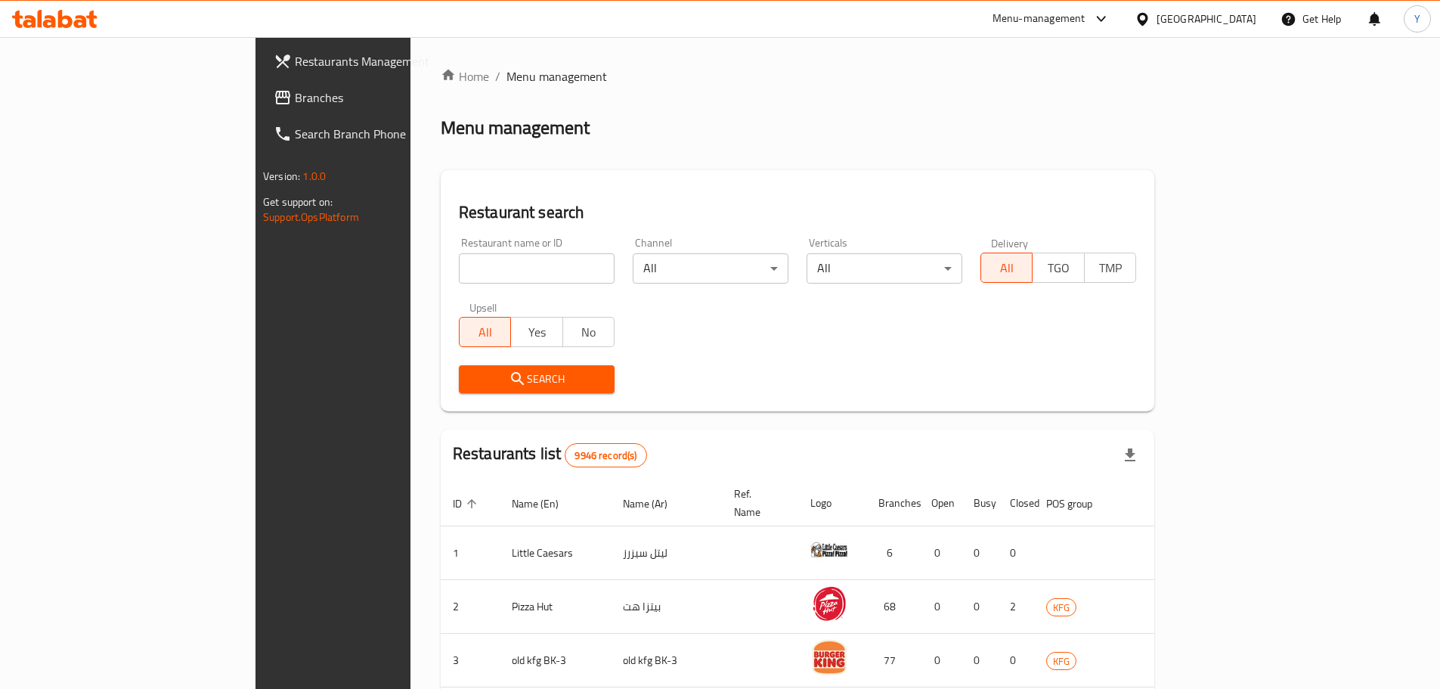
click at [459, 269] on input "search" at bounding box center [537, 268] width 156 height 30
type input "leaf f"
click button "Search" at bounding box center [537, 379] width 156 height 28
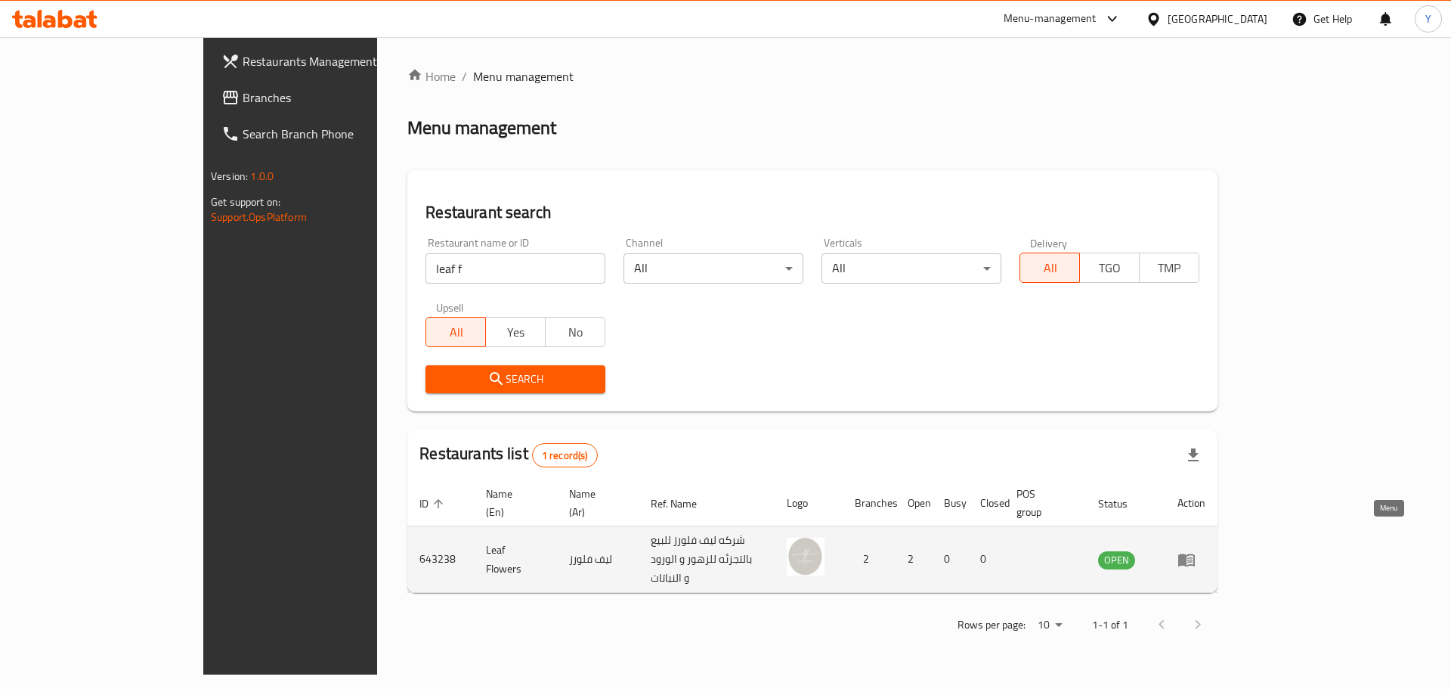
click at [1193, 557] on icon "enhanced table" at bounding box center [1189, 560] width 5 height 6
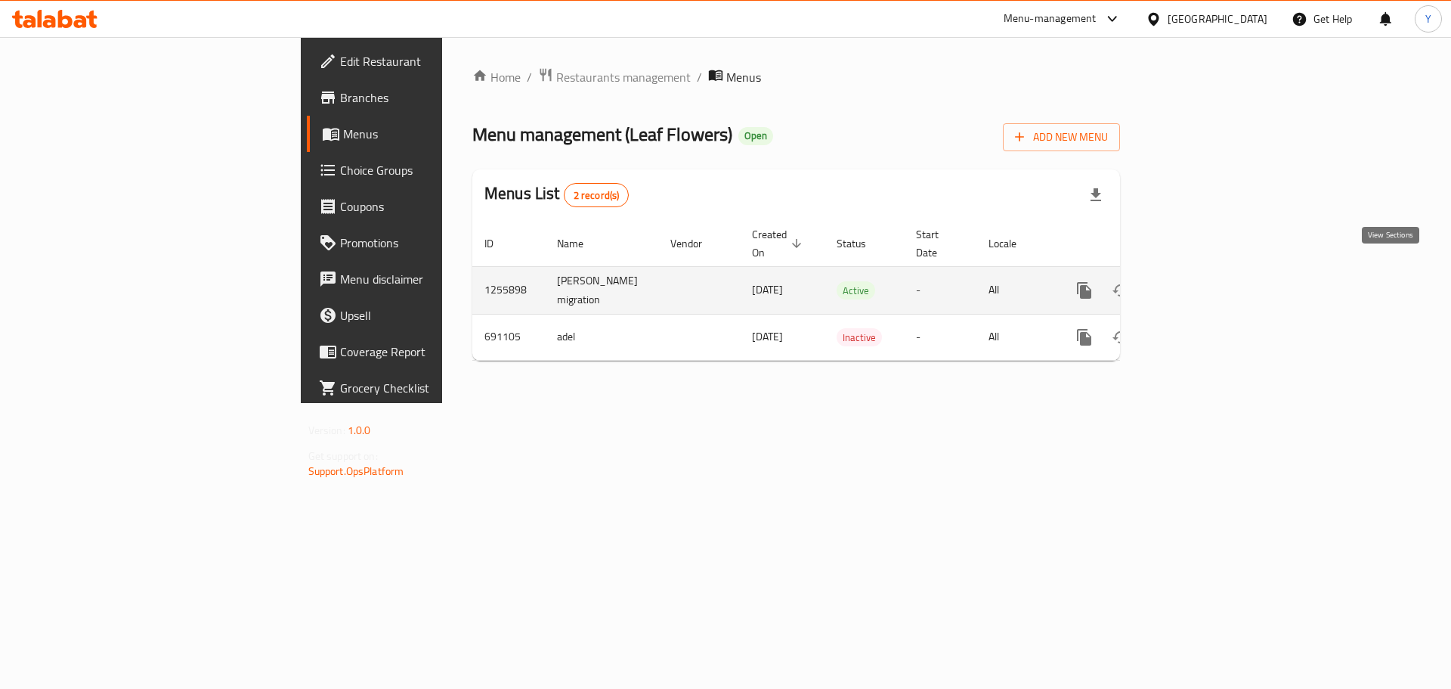
click at [1212, 283] on link "enhanced table" at bounding box center [1193, 290] width 36 height 36
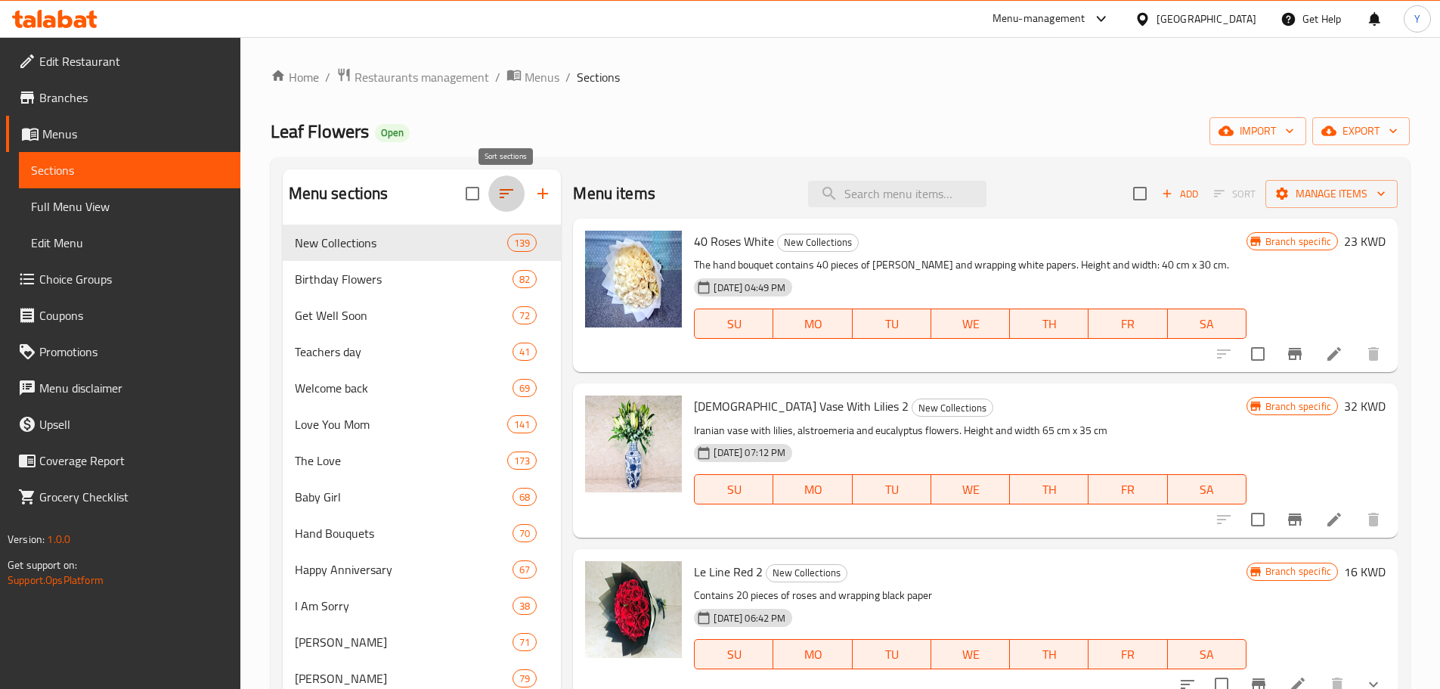
click at [503, 184] on icon "button" at bounding box center [506, 193] width 18 height 18
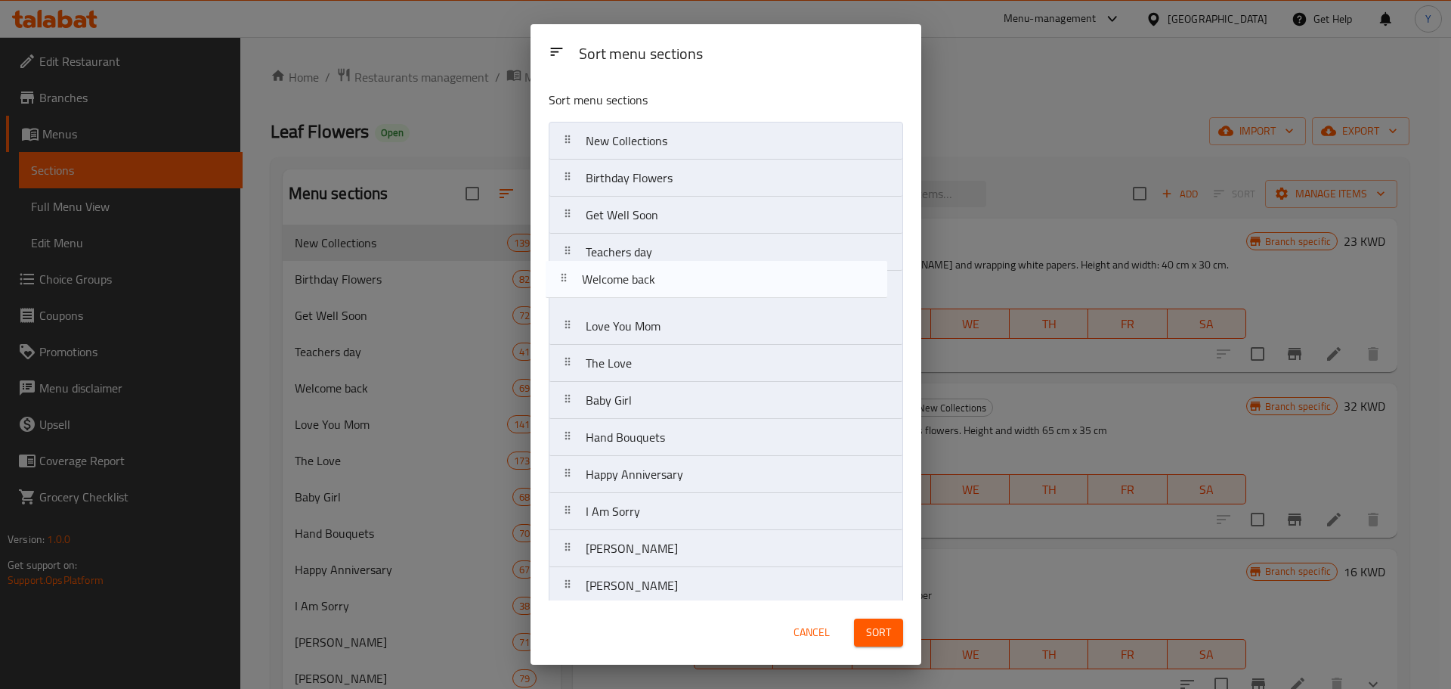
drag, startPoint x: 661, startPoint y: 271, endPoint x: 658, endPoint y: 258, distance: 14.1
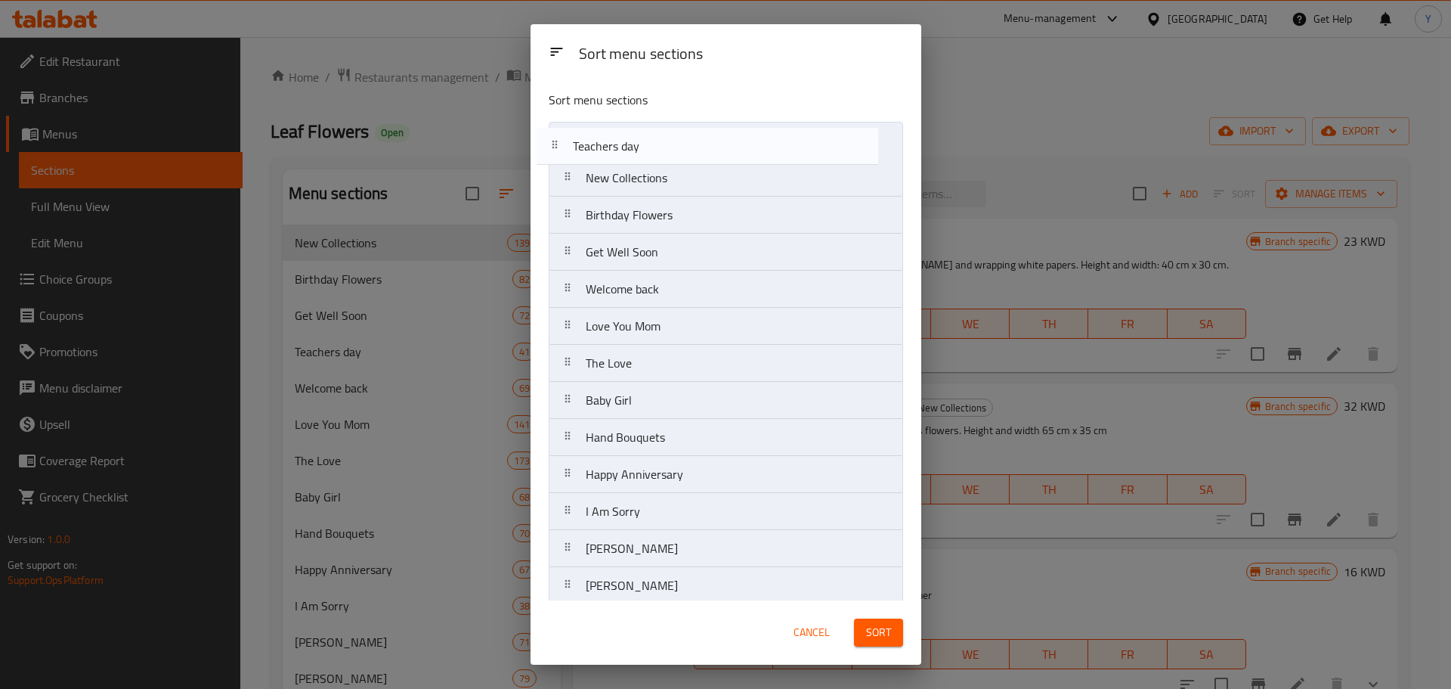
drag, startPoint x: 649, startPoint y: 184, endPoint x: 639, endPoint y: 141, distance: 43.4
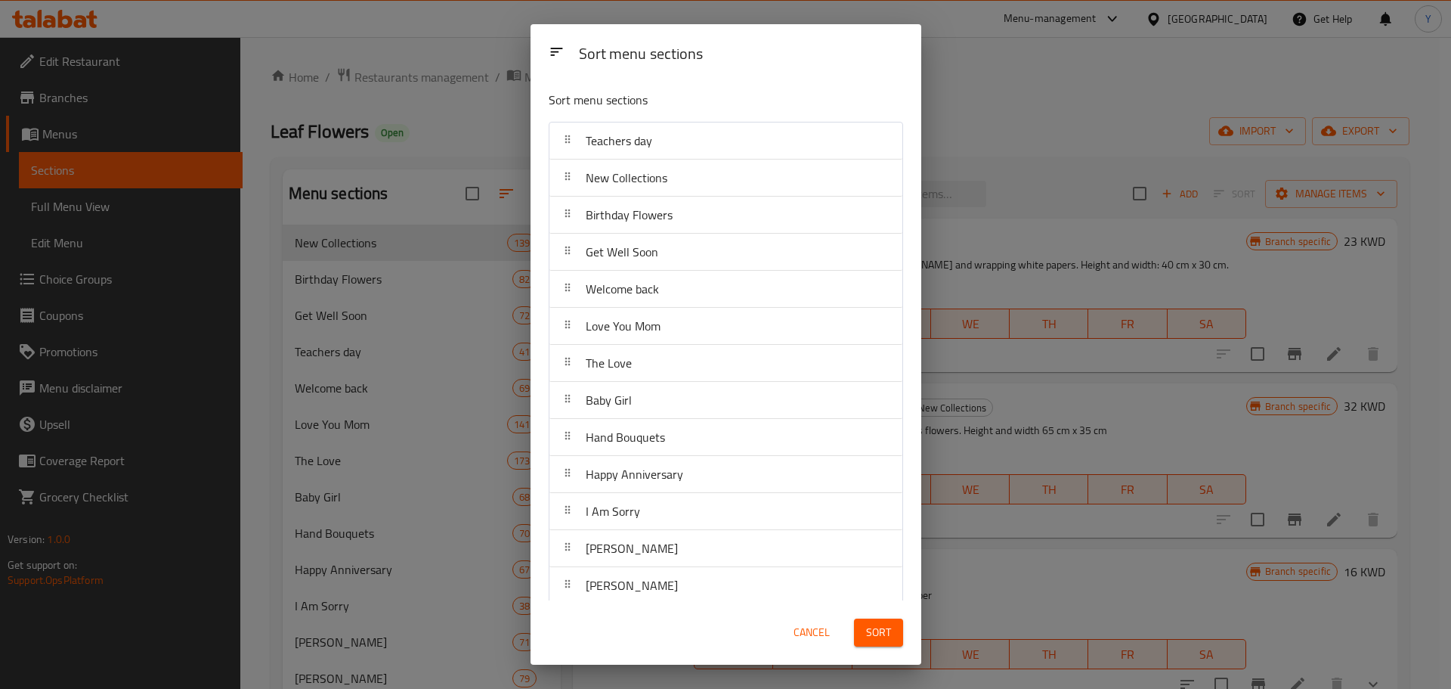
click at [867, 630] on span "Sort" at bounding box center [878, 632] width 25 height 19
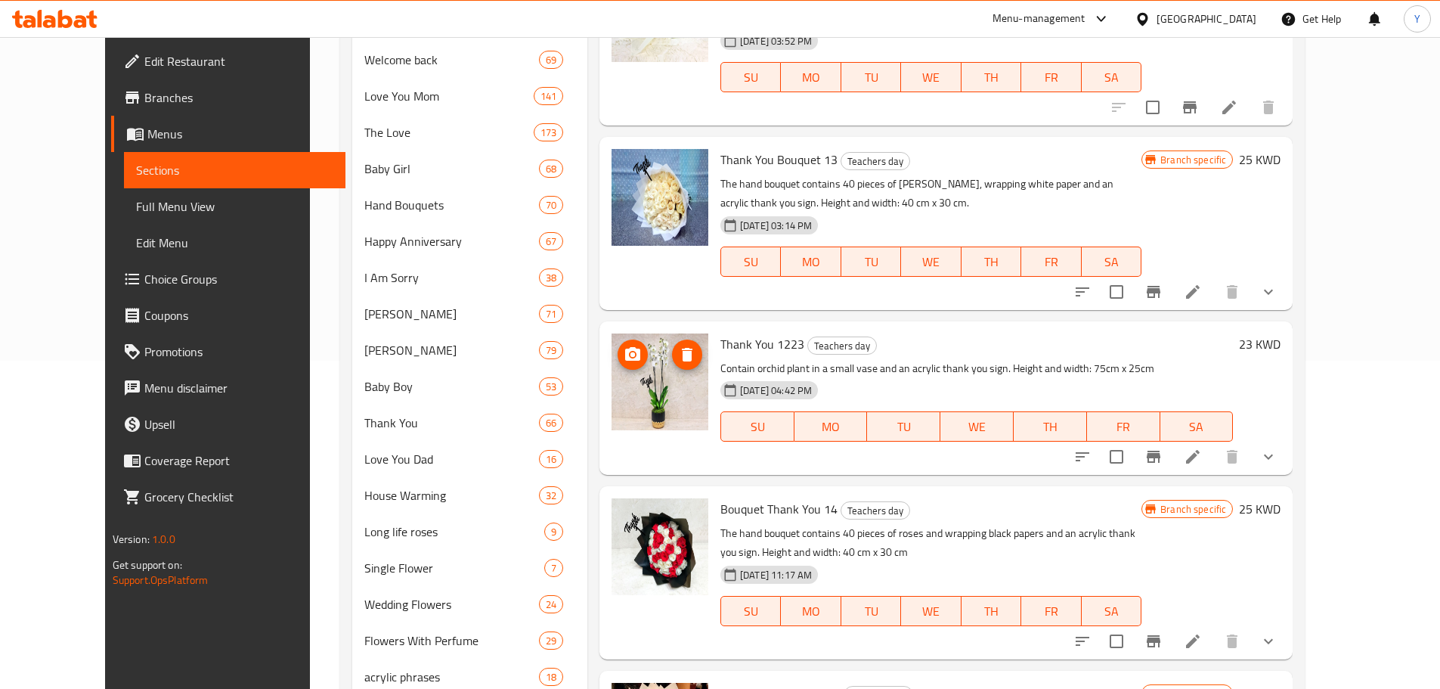
scroll to position [1498, 0]
